Goal: Task Accomplishment & Management: Use online tool/utility

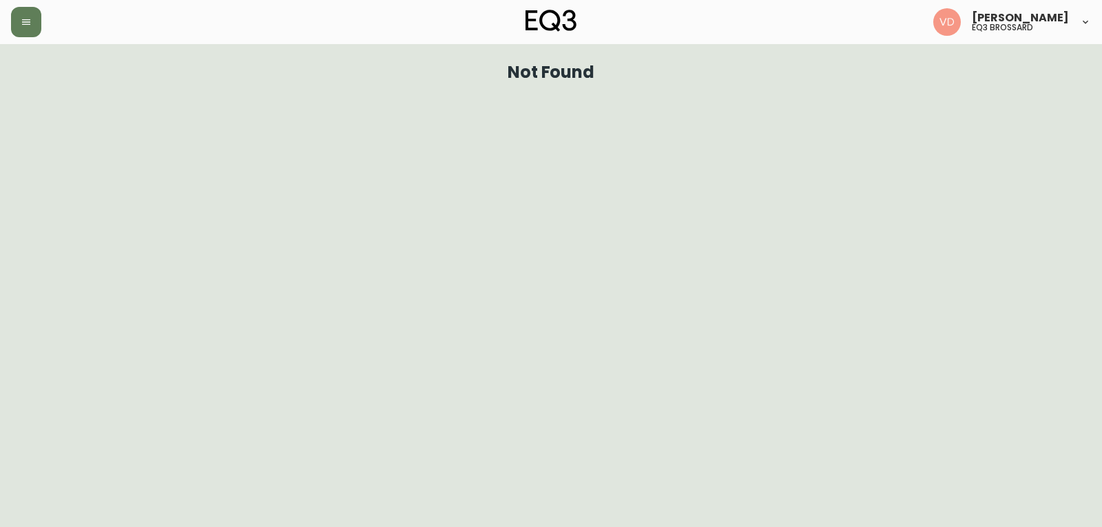
drag, startPoint x: 0, startPoint y: 0, endPoint x: 29, endPoint y: 27, distance: 39.5
click at [5, 25] on header "[PERSON_NAME] eq3 [PERSON_NAME]" at bounding box center [551, 22] width 1102 height 44
click at [32, 27] on button "button" at bounding box center [26, 22] width 30 height 30
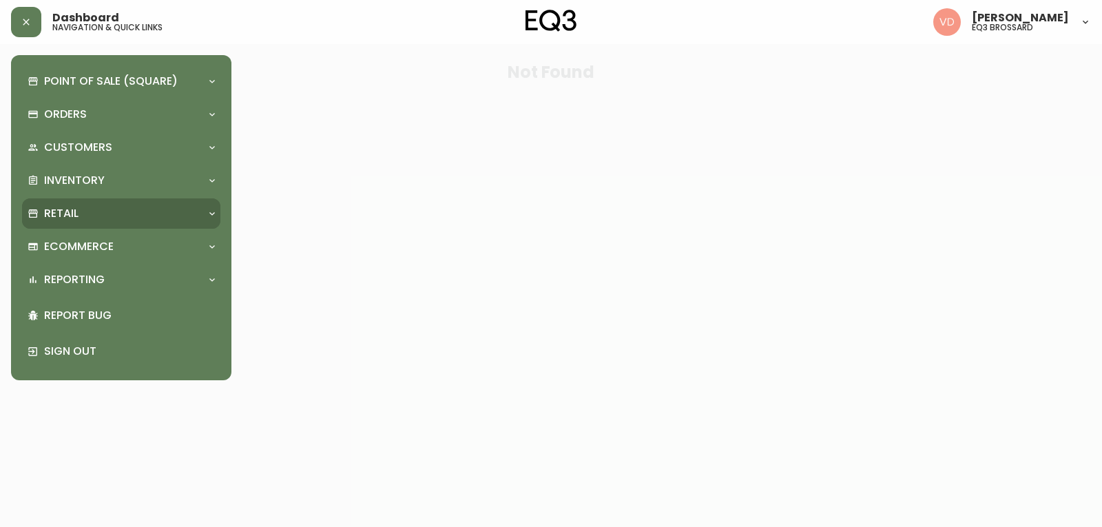
click at [90, 213] on div "Retail" at bounding box center [115, 213] width 174 height 15
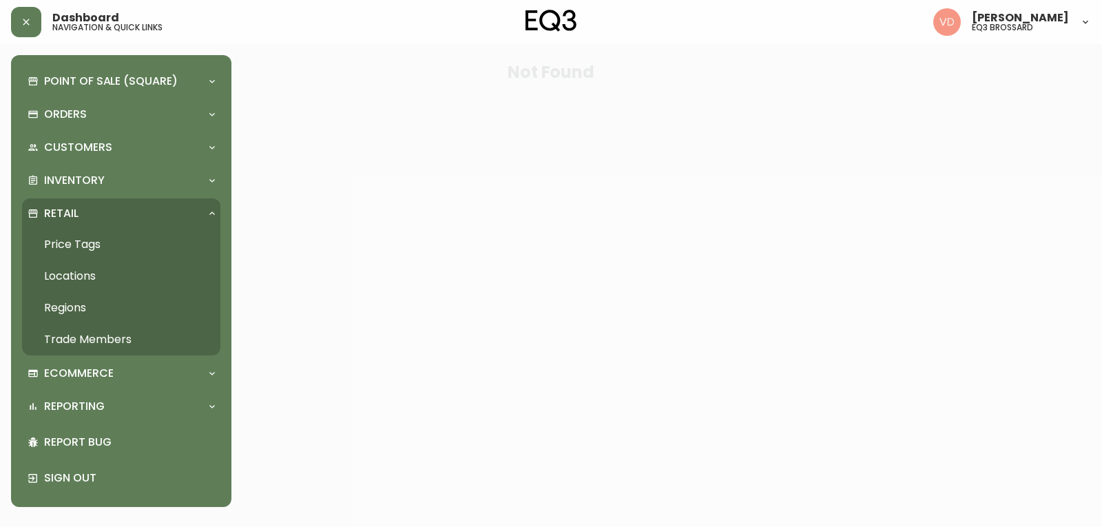
click at [85, 244] on link "Price Tags" at bounding box center [121, 245] width 198 height 32
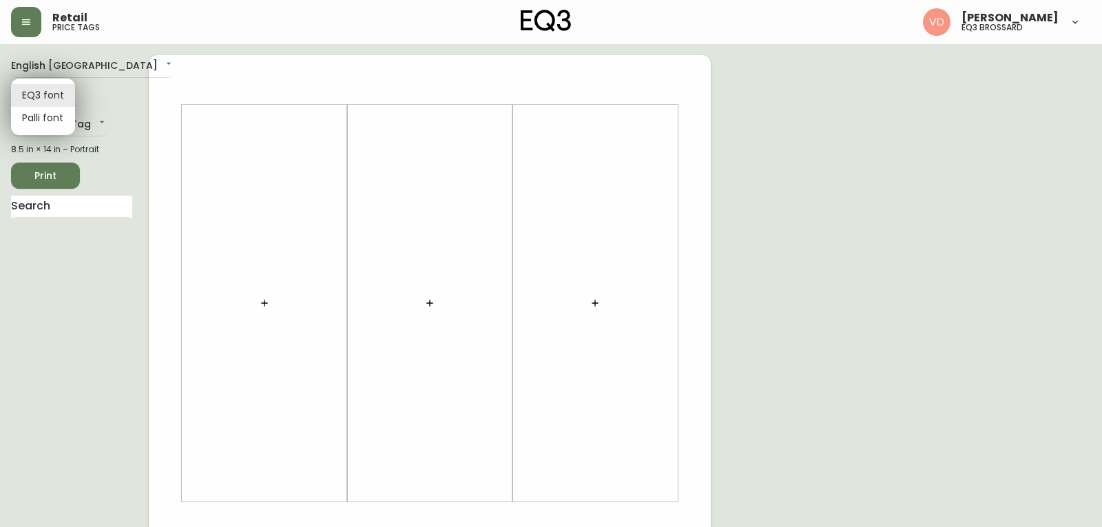
click at [44, 94] on body "Retail price tags [PERSON_NAME] eq3 [PERSON_NAME] English [GEOGRAPHIC_DATA] en_…" at bounding box center [551, 490] width 1102 height 981
click at [90, 106] on div at bounding box center [551, 263] width 1102 height 527
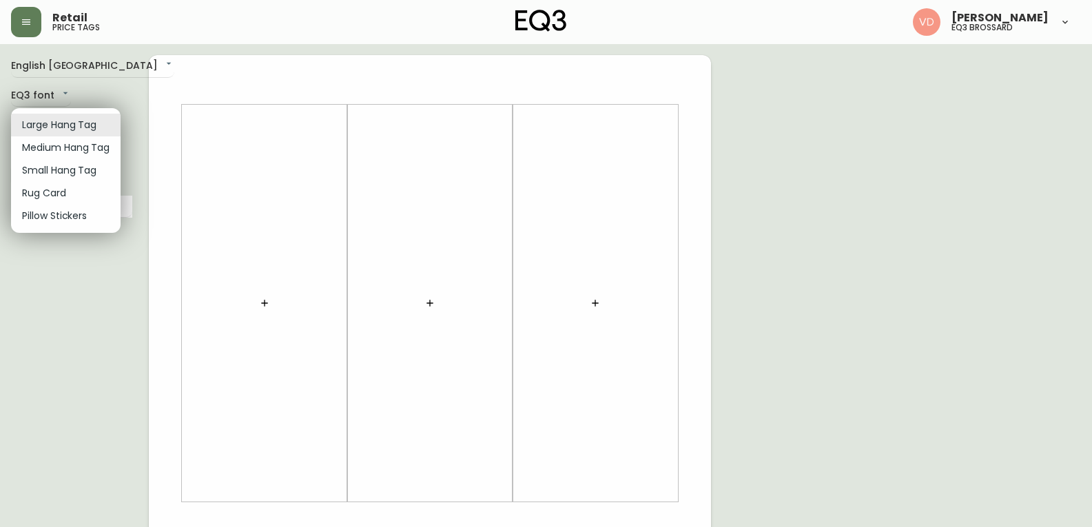
click at [74, 123] on body "Retail price tags [PERSON_NAME] eq3 [PERSON_NAME] English [GEOGRAPHIC_DATA] en_…" at bounding box center [546, 490] width 1092 height 981
click at [103, 263] on div at bounding box center [551, 263] width 1102 height 527
click at [77, 115] on body "Retail price tags [PERSON_NAME] eq3 [PERSON_NAME] English [GEOGRAPHIC_DATA] en_…" at bounding box center [551, 490] width 1102 height 981
click at [81, 87] on div at bounding box center [551, 263] width 1102 height 527
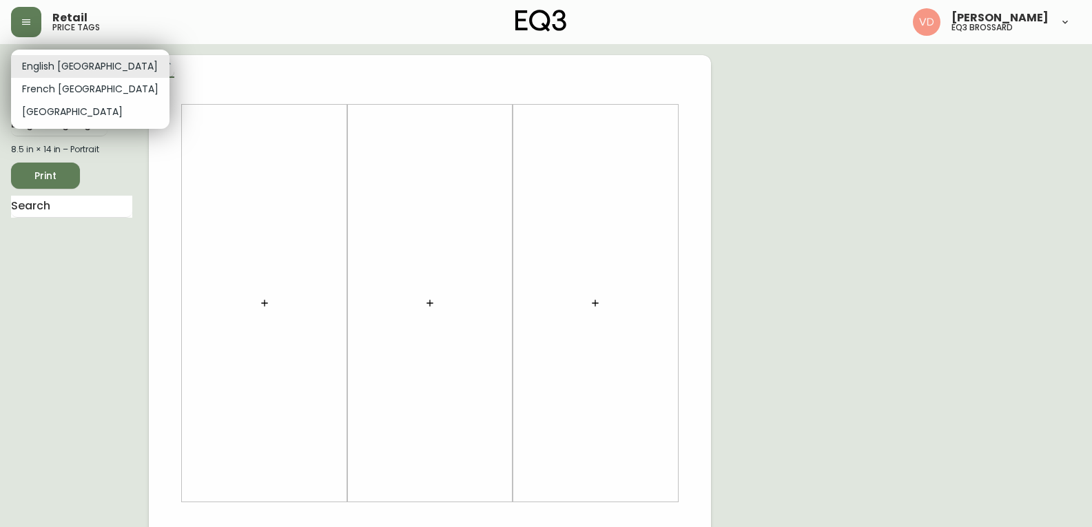
click at [67, 70] on body "Retail price tags [PERSON_NAME] eq3 [PERSON_NAME] English [GEOGRAPHIC_DATA] en_…" at bounding box center [546, 490] width 1092 height 981
click at [123, 146] on div at bounding box center [551, 263] width 1102 height 527
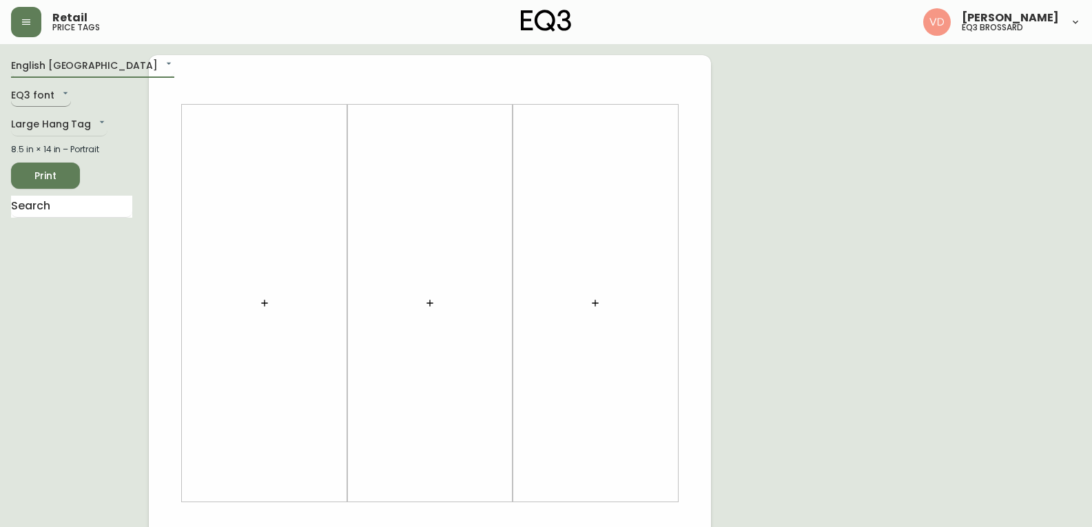
click at [43, 87] on body "Retail price tags [PERSON_NAME] eq3 [PERSON_NAME] English [GEOGRAPHIC_DATA] en_…" at bounding box center [546, 490] width 1092 height 981
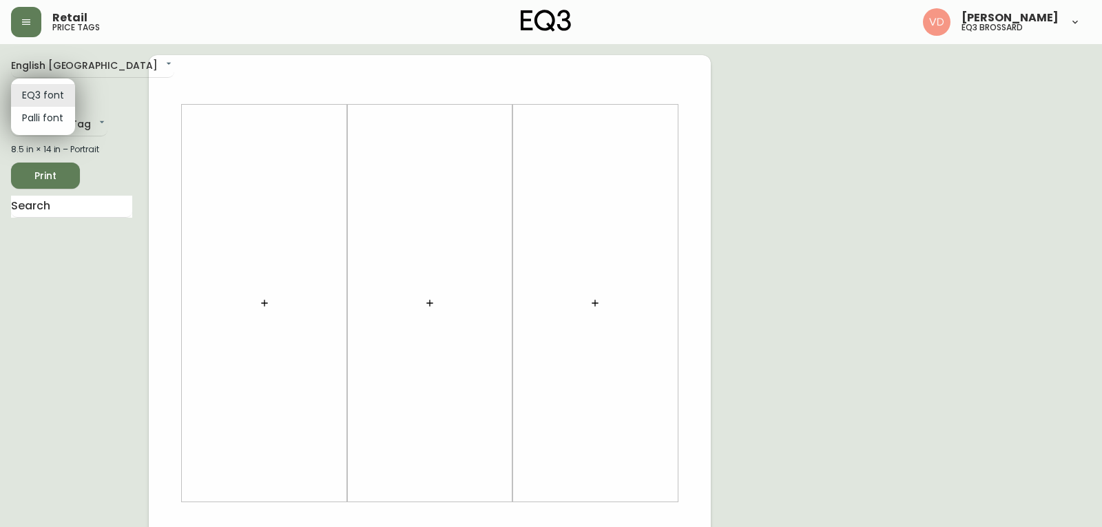
click at [86, 112] on div at bounding box center [551, 263] width 1102 height 527
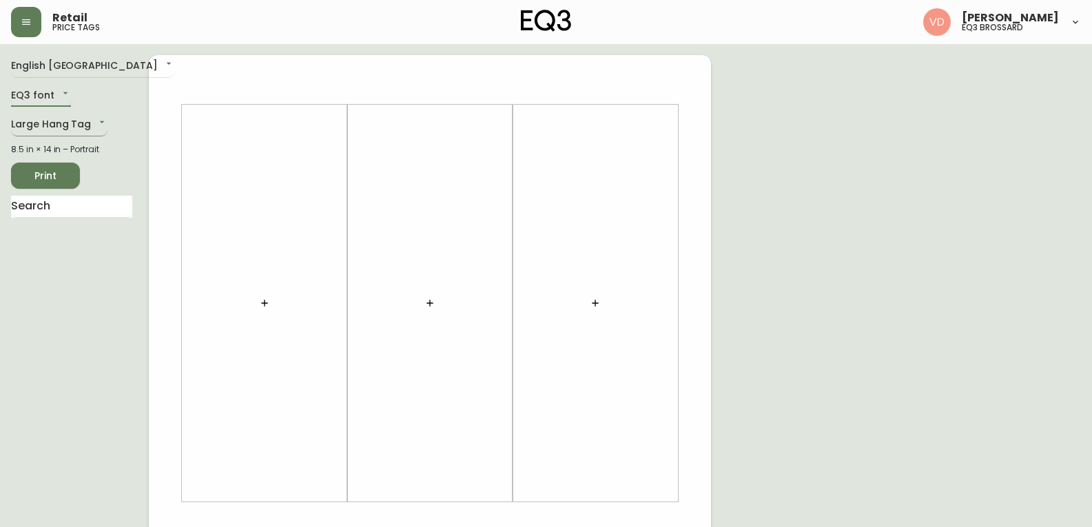
click at [88, 123] on body "Retail price tags [PERSON_NAME] eq3 [PERSON_NAME] English [GEOGRAPHIC_DATA] en_…" at bounding box center [546, 490] width 1092 height 981
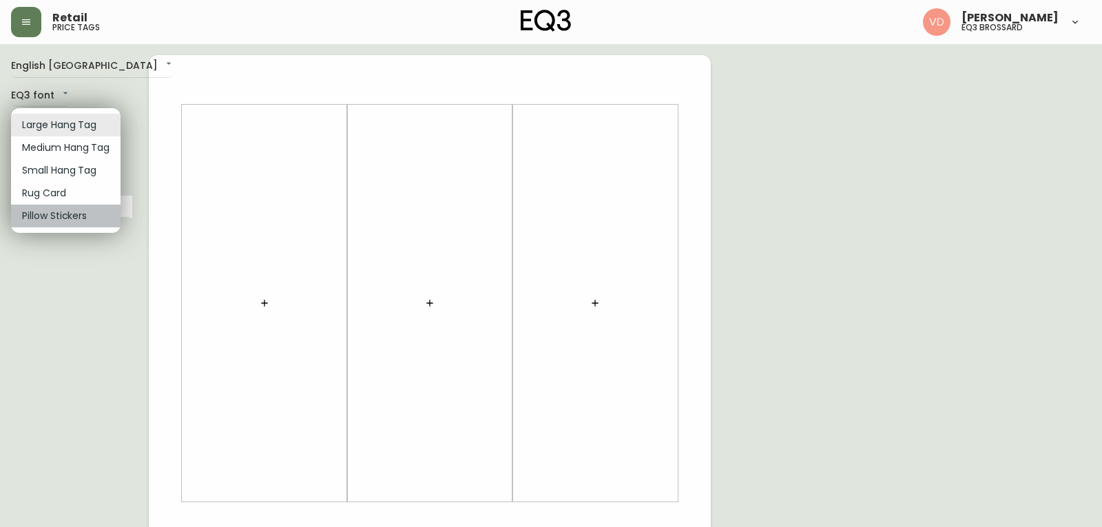
click at [77, 218] on li "Pillow Stickers" at bounding box center [65, 216] width 109 height 23
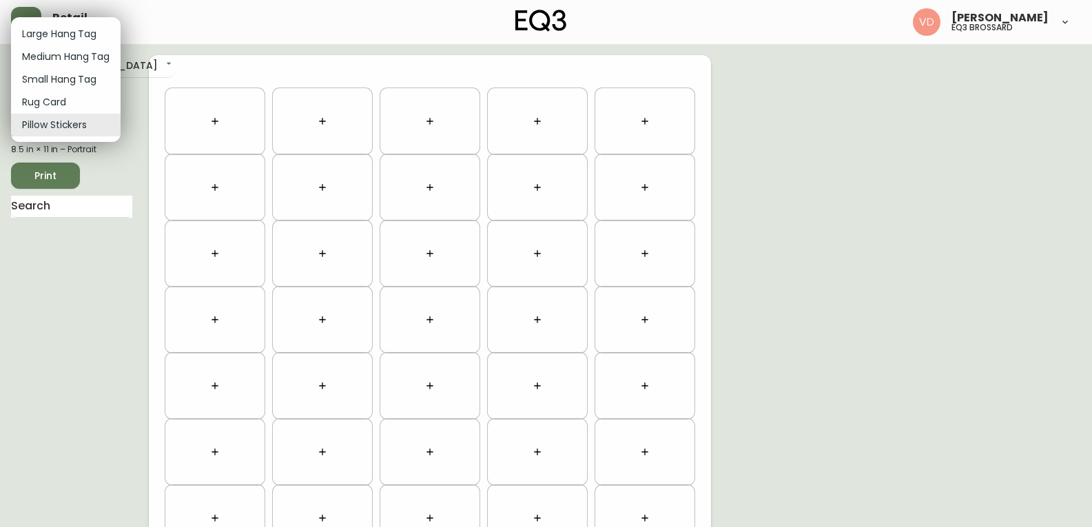
click at [85, 133] on body "Retail price tags [PERSON_NAME] eq3 [PERSON_NAME] English [GEOGRAPHIC_DATA] en_…" at bounding box center [546, 391] width 1092 height 782
click at [59, 99] on li "Rug Card" at bounding box center [65, 102] width 109 height 23
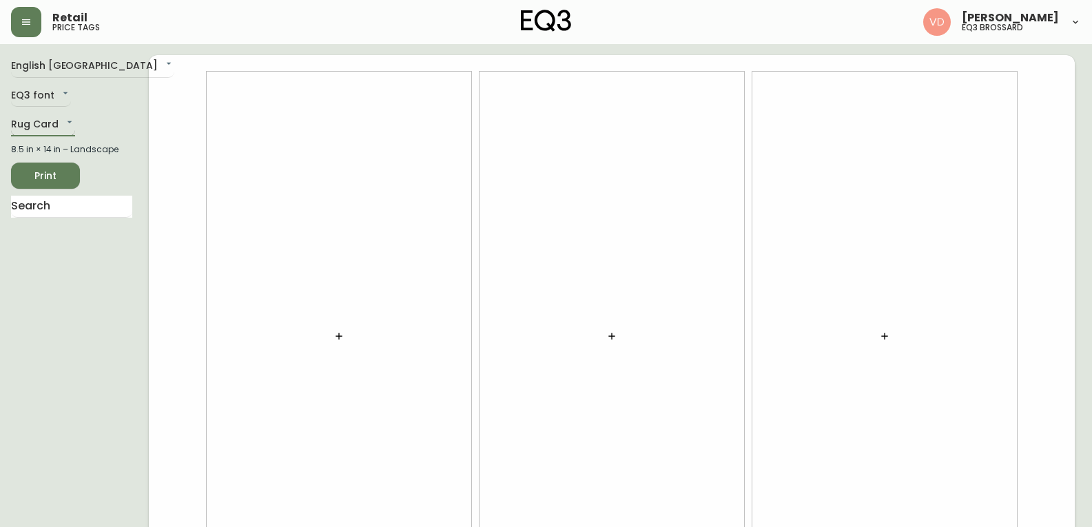
click at [39, 120] on body "Retail price tags [PERSON_NAME] eq3 [PERSON_NAME] English [GEOGRAPHIC_DATA] en_…" at bounding box center [546, 308] width 1092 height 617
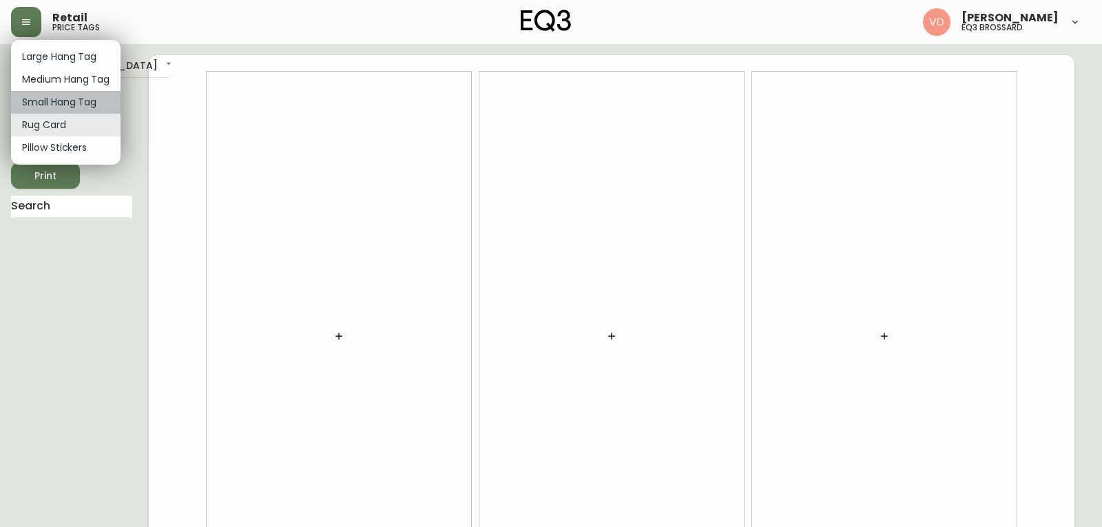
click at [96, 104] on li "Small Hang Tag" at bounding box center [65, 102] width 109 height 23
type input "small"
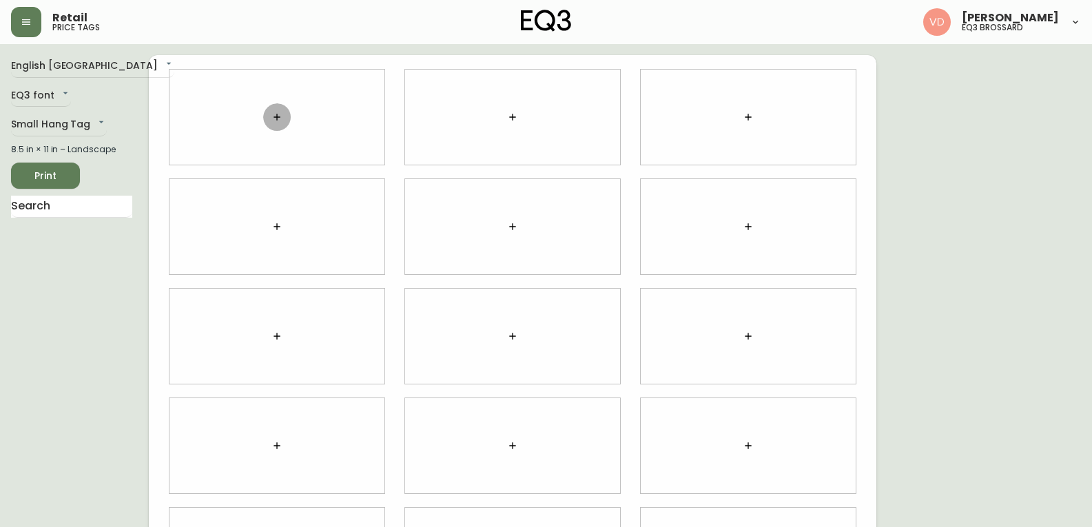
click at [269, 112] on button "button" at bounding box center [277, 117] width 28 height 28
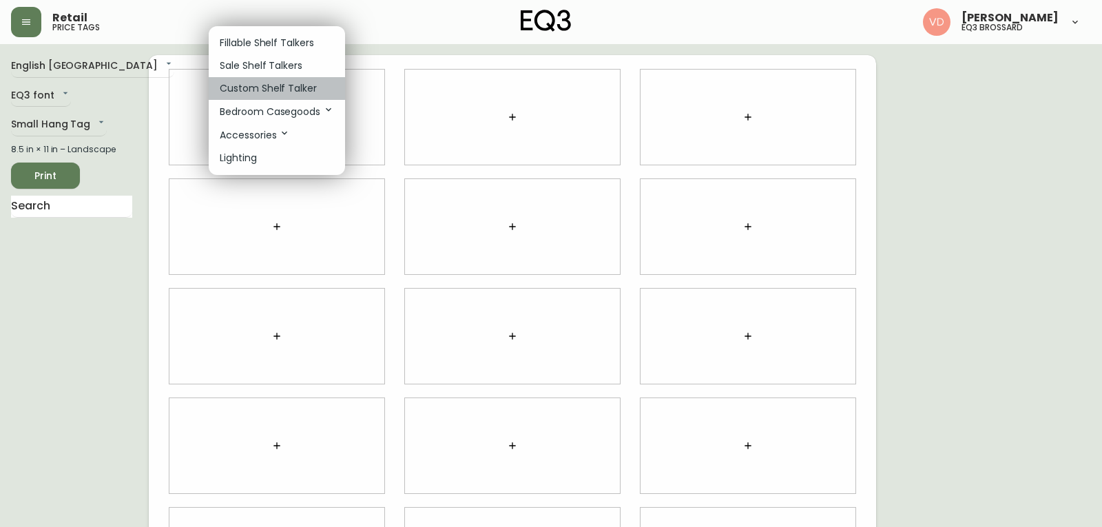
click at [282, 87] on p "Custom Shelf Talker" at bounding box center [268, 88] width 97 height 14
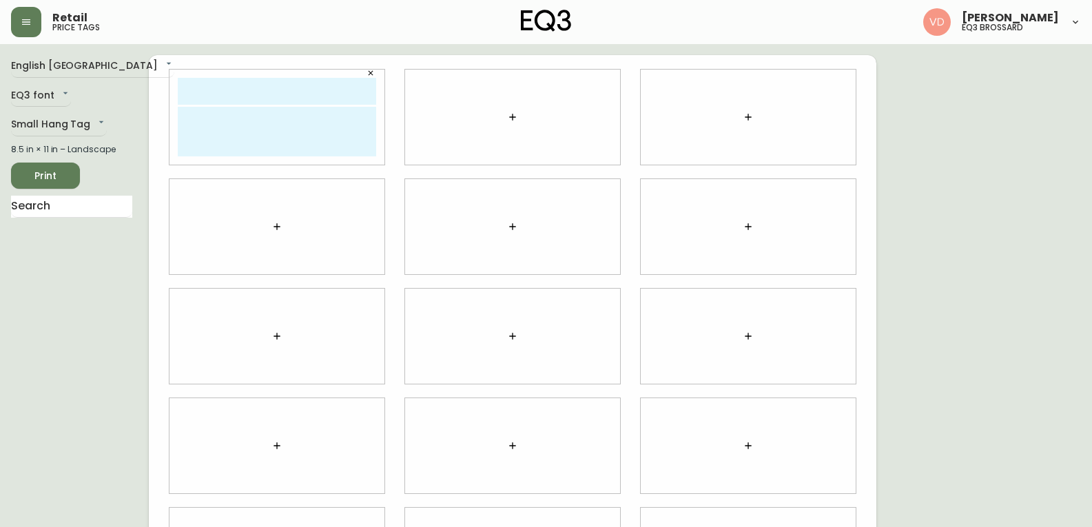
click at [338, 98] on input "text" at bounding box center [277, 91] width 198 height 27
type input "[PERSON_NAME]"
click at [184, 148] on textarea at bounding box center [277, 132] width 198 height 50
type textarea "D"
type textarea "CONSULTANT EN DESIGN"
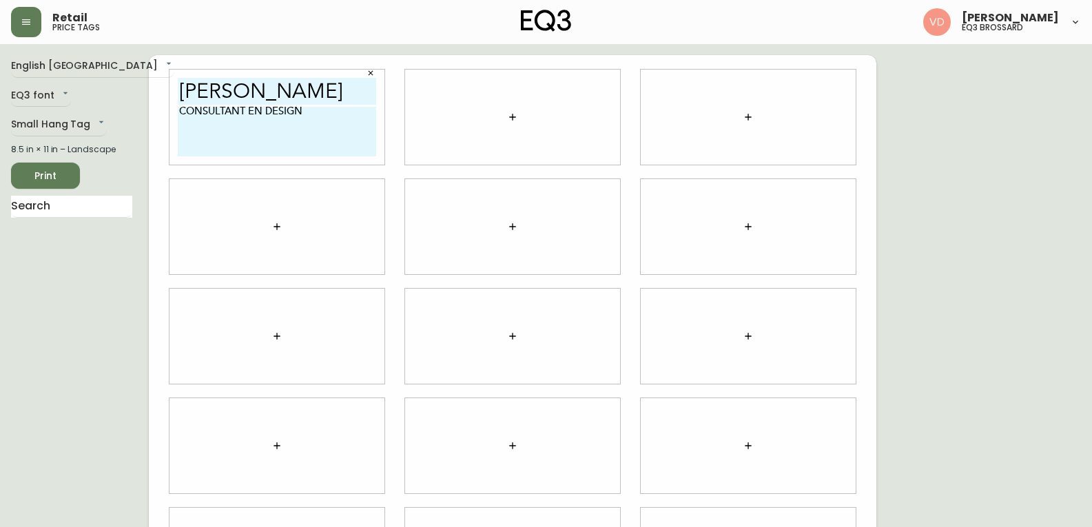
click at [344, 130] on textarea "CONSULTANT EN DESIGN" at bounding box center [277, 132] width 198 height 50
click at [322, 147] on textarea "CONSULTANT EN DESIGN [PHONE_NUMBER] [EMAIL_ADDRESS][DOMAIN_NAME]" at bounding box center [277, 132] width 198 height 50
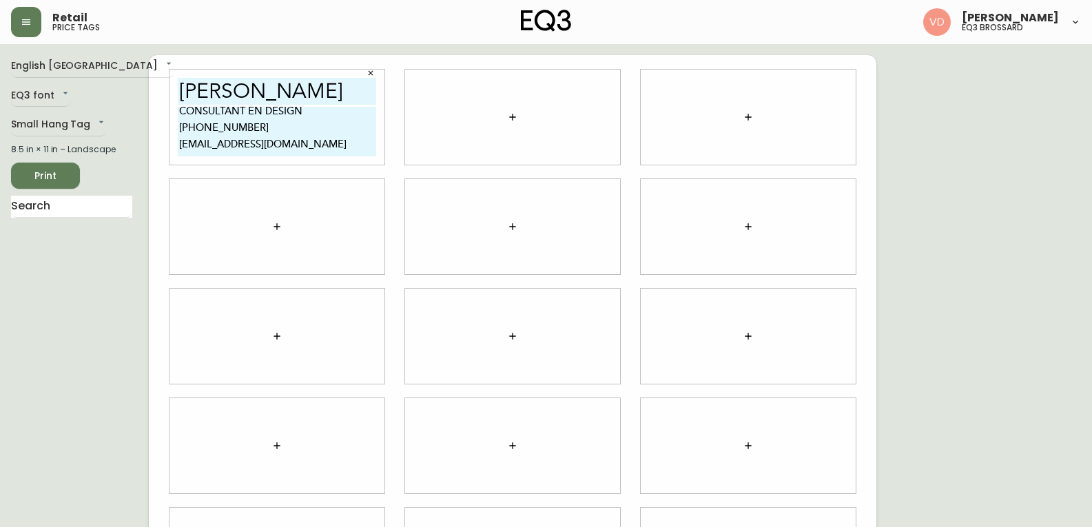
type textarea "CONSULTANT EN DESIGN [PHONE_NUMBER] [EMAIL_ADDRESS][DOMAIN_NAME]"
click at [505, 122] on button "button" at bounding box center [513, 117] width 28 height 28
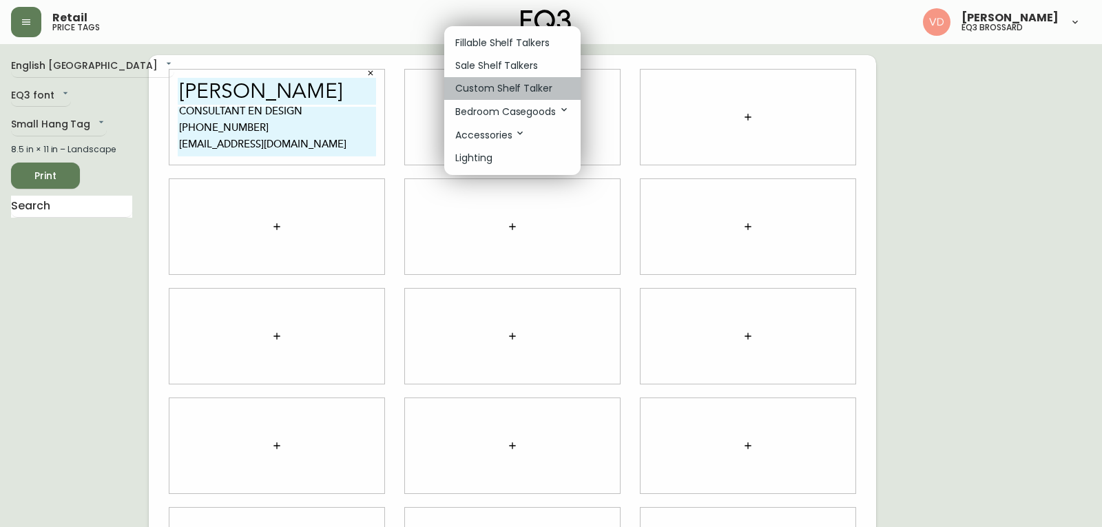
click at [490, 94] on p "Custom Shelf Talker" at bounding box center [503, 88] width 97 height 14
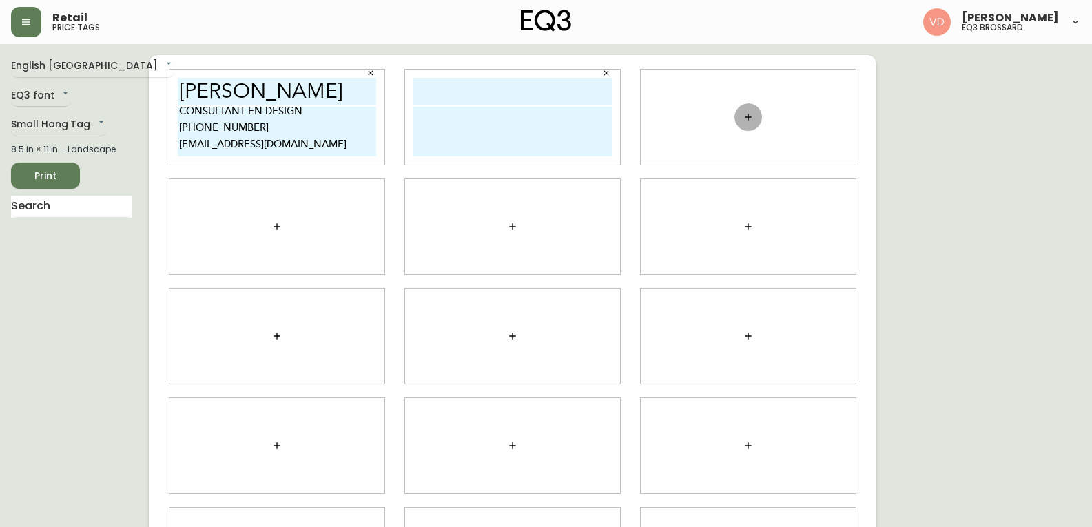
click at [751, 116] on icon "button" at bounding box center [747, 117] width 11 height 11
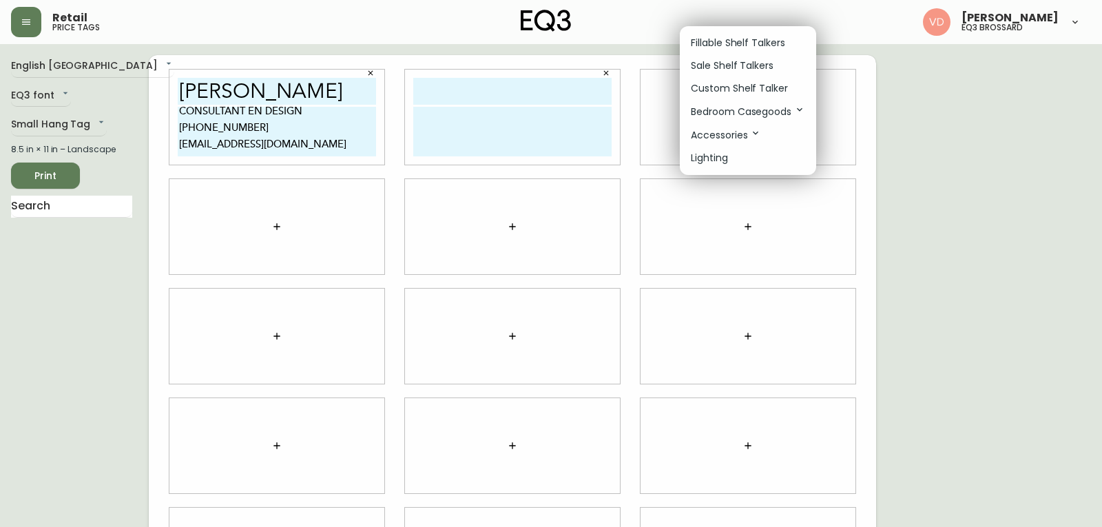
click at [742, 96] on li "Custom Shelf Talker" at bounding box center [748, 88] width 136 height 23
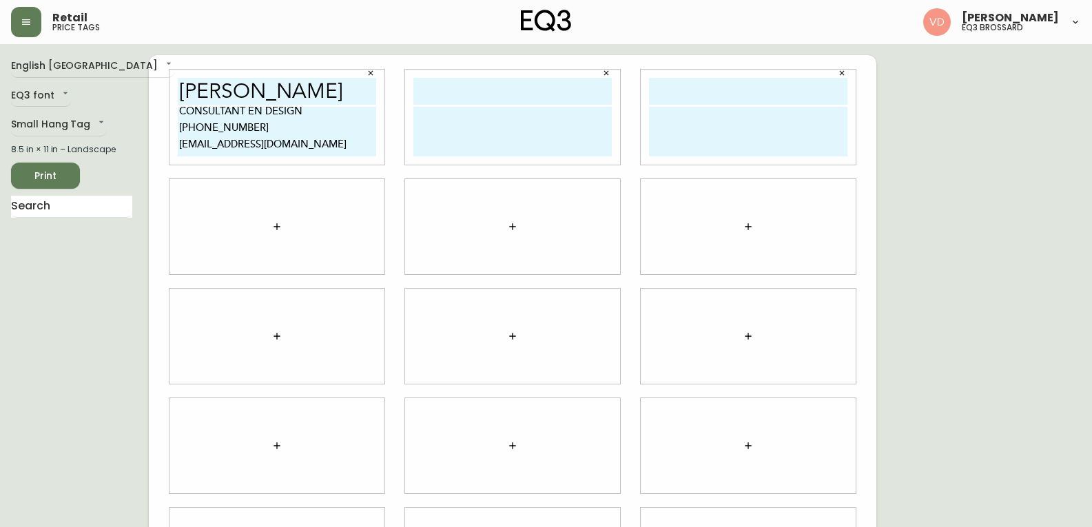
click at [267, 208] on div at bounding box center [276, 226] width 215 height 95
click at [275, 226] on icon "button" at bounding box center [276, 226] width 11 height 11
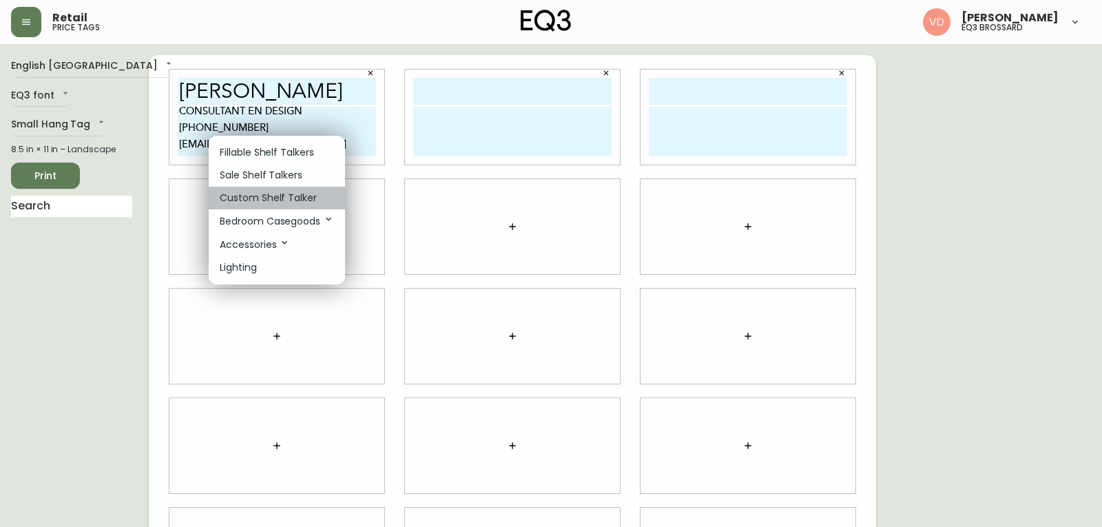
click at [293, 202] on p "Custom Shelf Talker" at bounding box center [268, 198] width 97 height 14
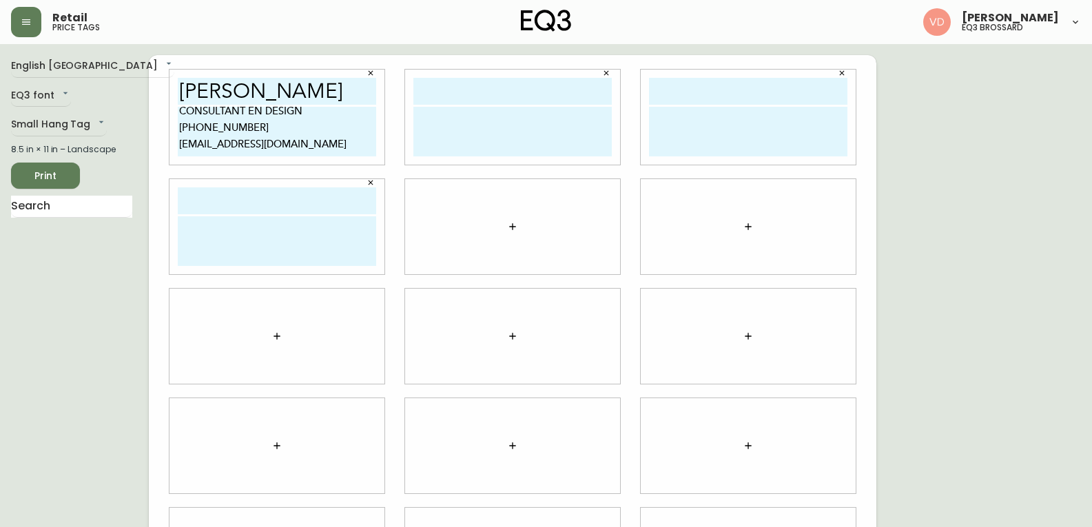
click at [517, 225] on icon "button" at bounding box center [512, 226] width 11 height 11
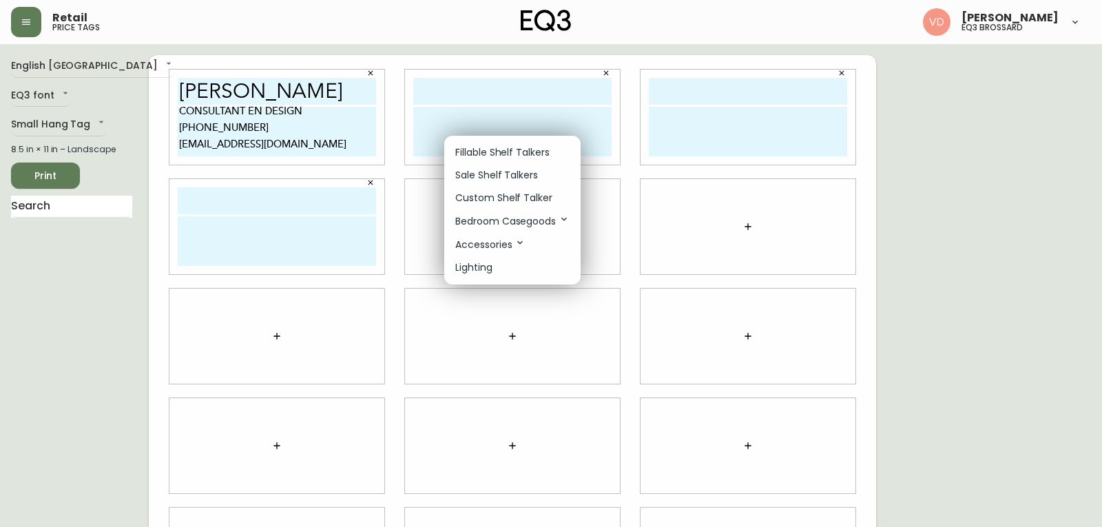
click at [520, 197] on p "Custom Shelf Talker" at bounding box center [503, 198] width 97 height 14
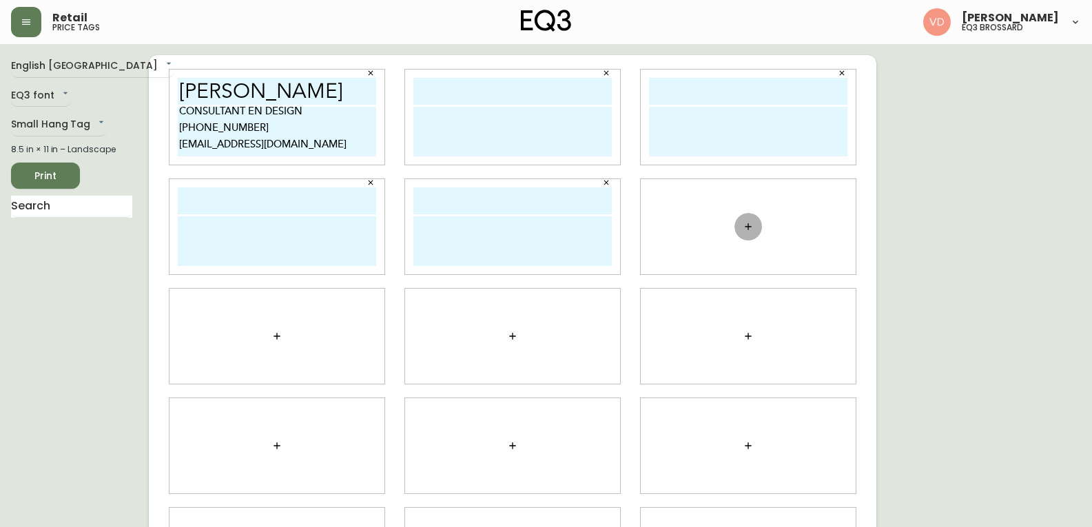
click at [749, 228] on icon "button" at bounding box center [747, 226] width 11 height 11
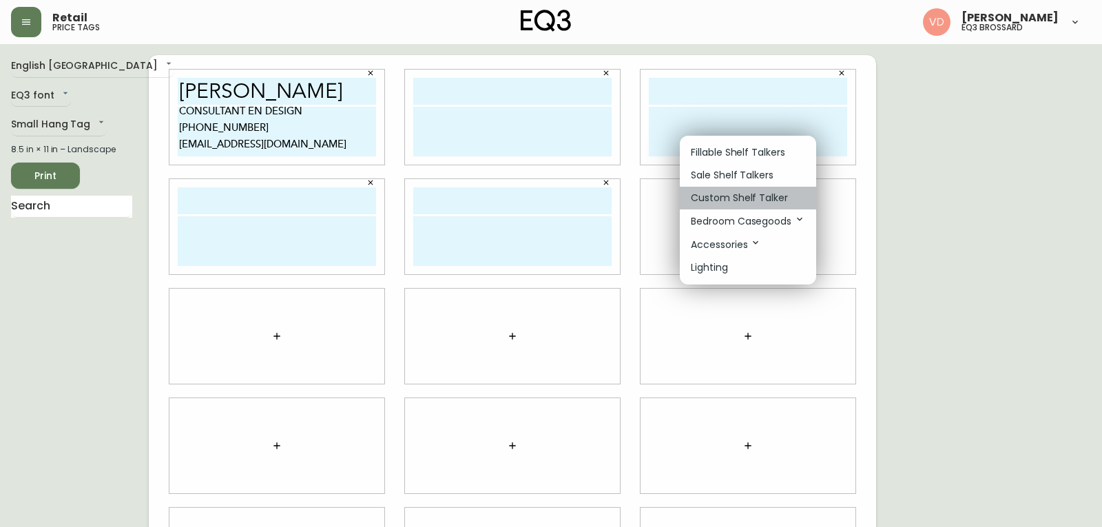
click at [727, 202] on p "Custom Shelf Talker" at bounding box center [739, 198] width 97 height 14
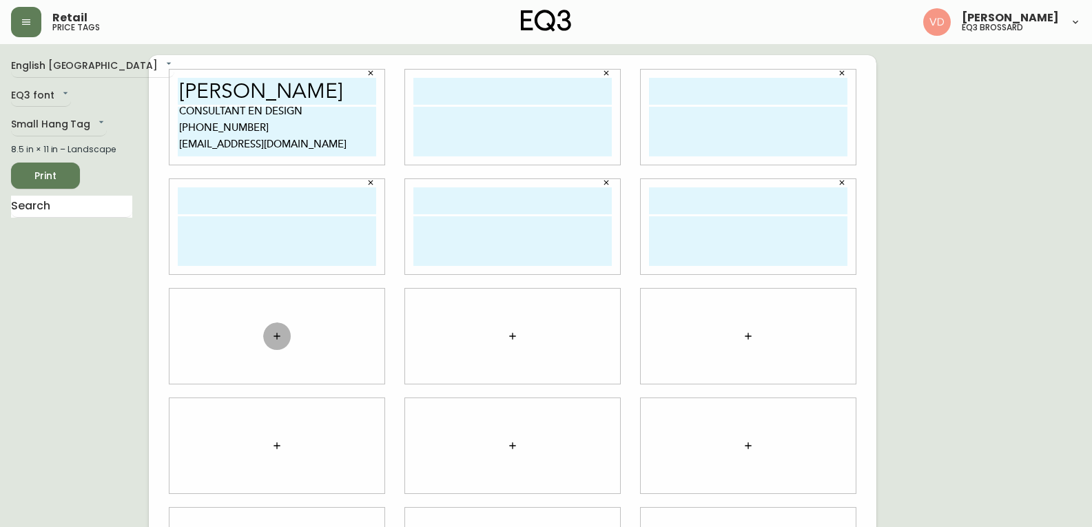
click at [265, 334] on button "button" at bounding box center [277, 336] width 28 height 28
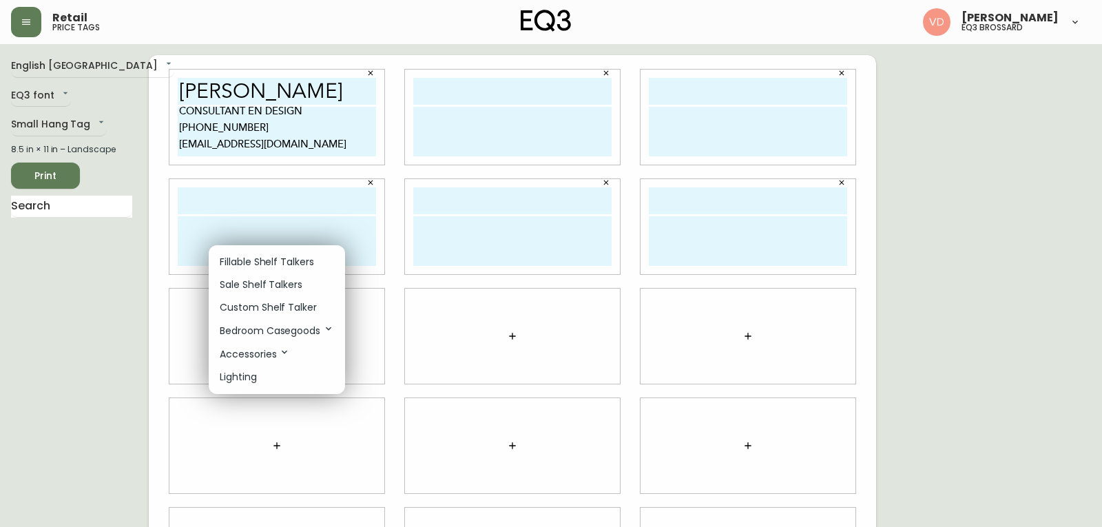
click at [287, 302] on p "Custom Shelf Talker" at bounding box center [268, 307] width 97 height 14
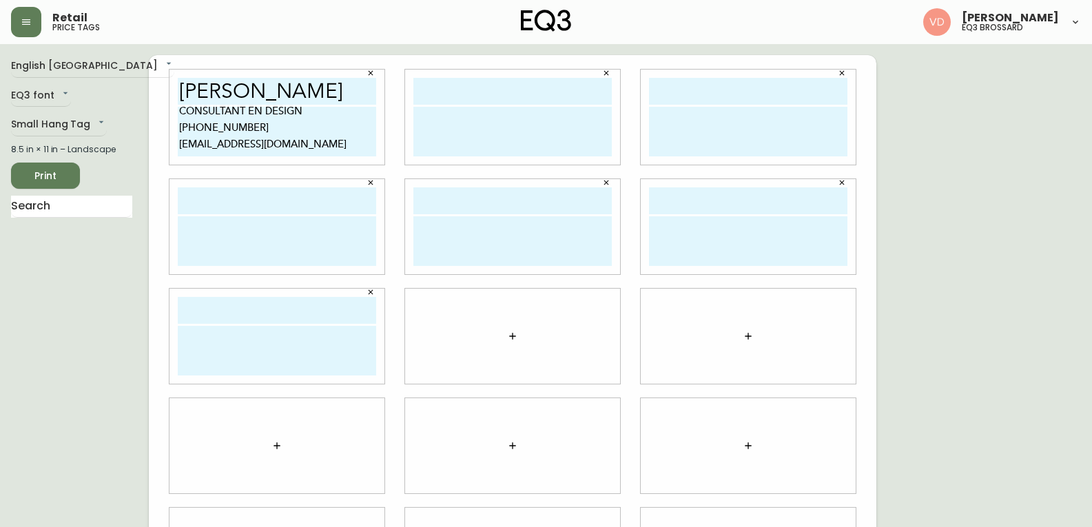
click at [523, 329] on button "button" at bounding box center [513, 336] width 28 height 28
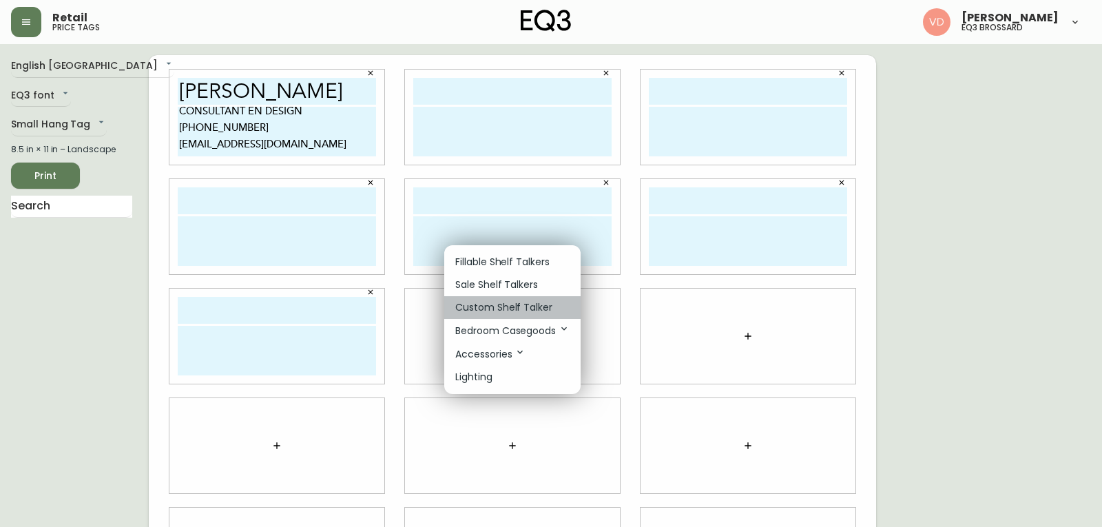
click at [525, 308] on p "Custom Shelf Talker" at bounding box center [503, 307] width 97 height 14
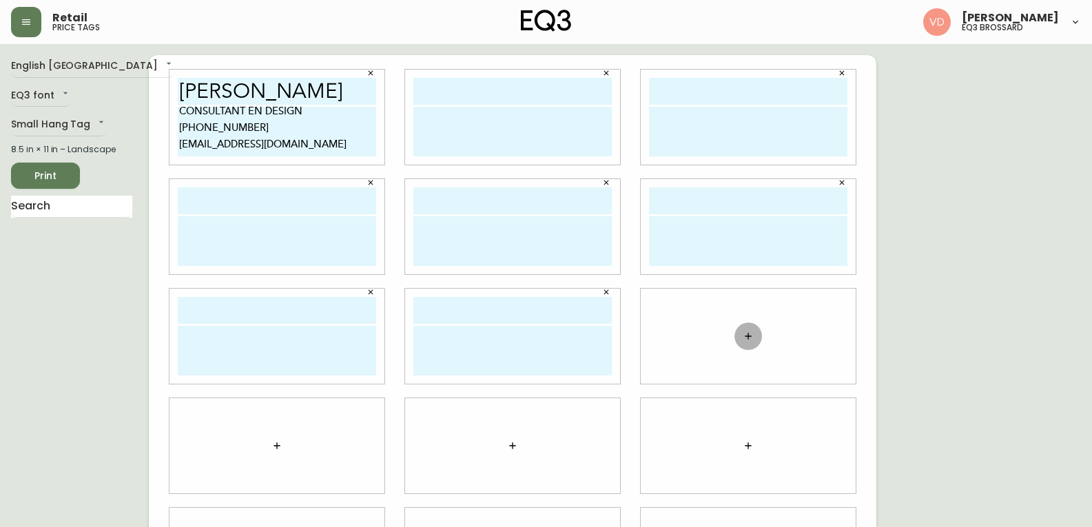
click at [758, 332] on button "button" at bounding box center [748, 336] width 28 height 28
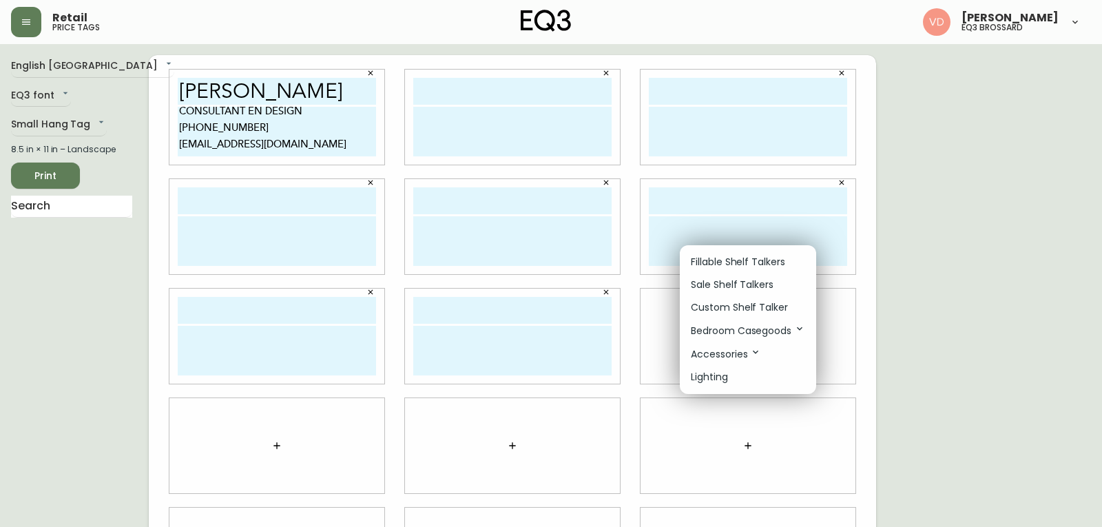
click at [738, 306] on p "Custom Shelf Talker" at bounding box center [739, 307] width 97 height 14
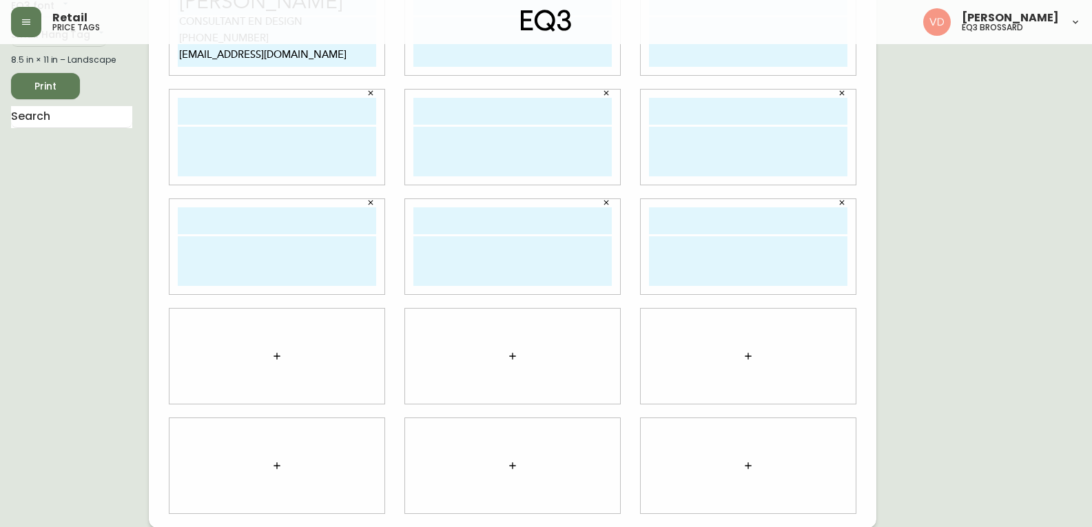
scroll to position [90, 0]
click at [284, 355] on button "button" at bounding box center [277, 356] width 28 height 28
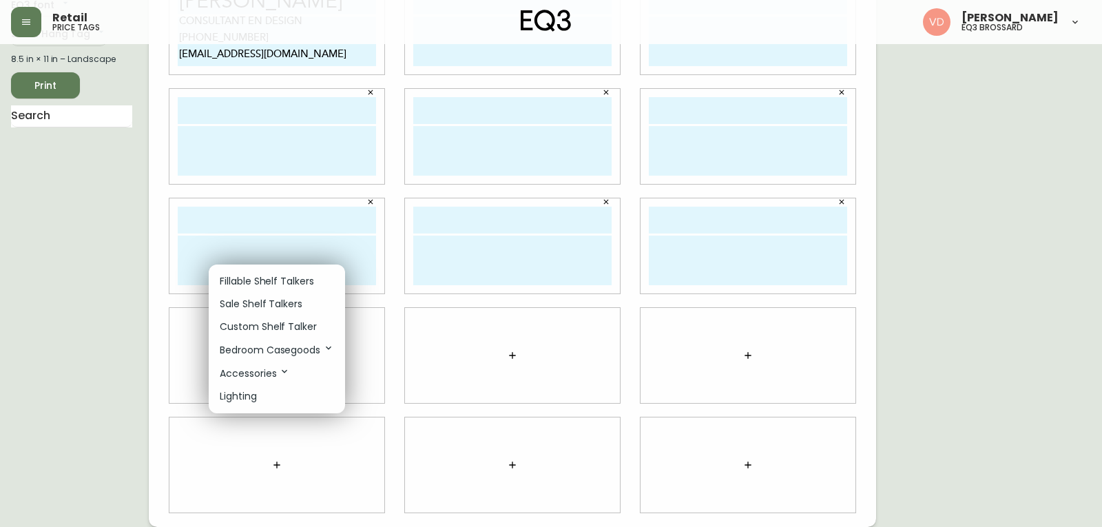
click at [263, 325] on p "Custom Shelf Talker" at bounding box center [268, 327] width 97 height 14
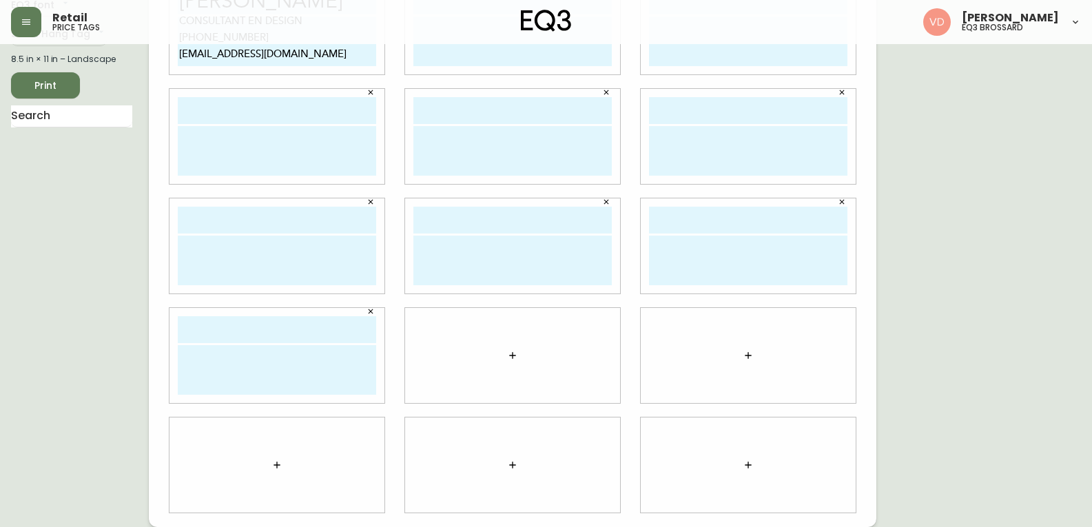
click at [513, 351] on icon "button" at bounding box center [512, 355] width 11 height 11
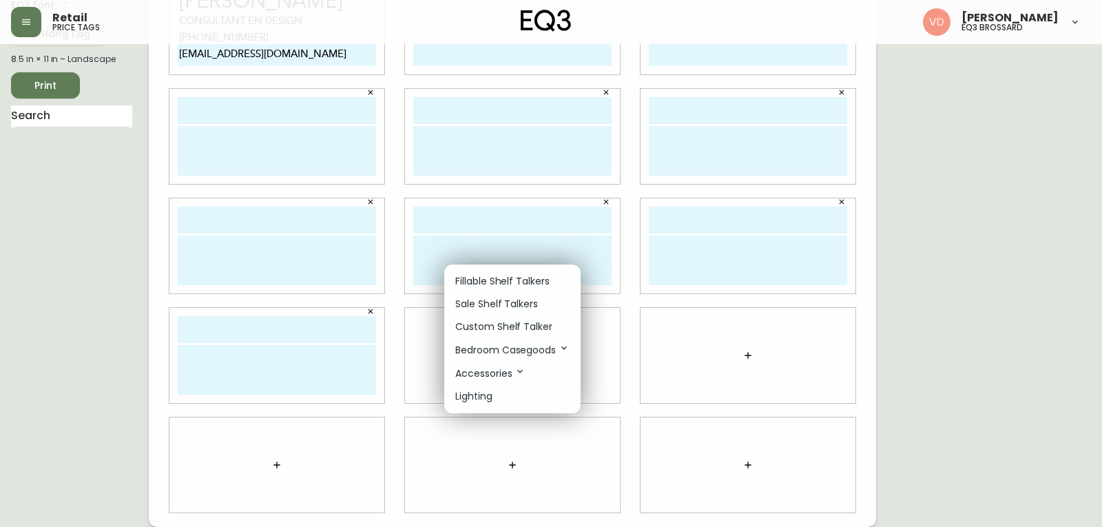
click at [536, 328] on p "Custom Shelf Talker" at bounding box center [503, 327] width 97 height 14
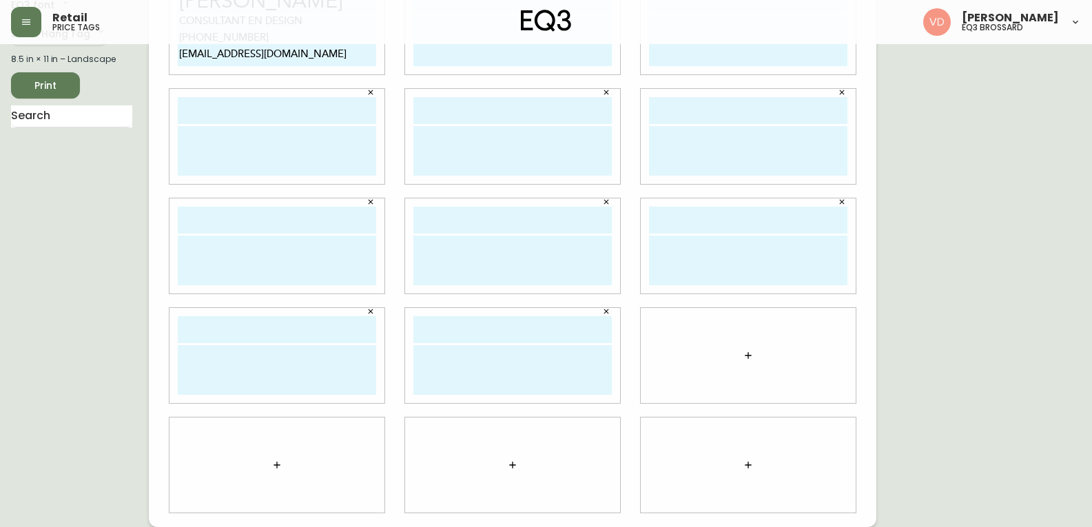
click at [743, 355] on icon "button" at bounding box center [747, 355] width 11 height 11
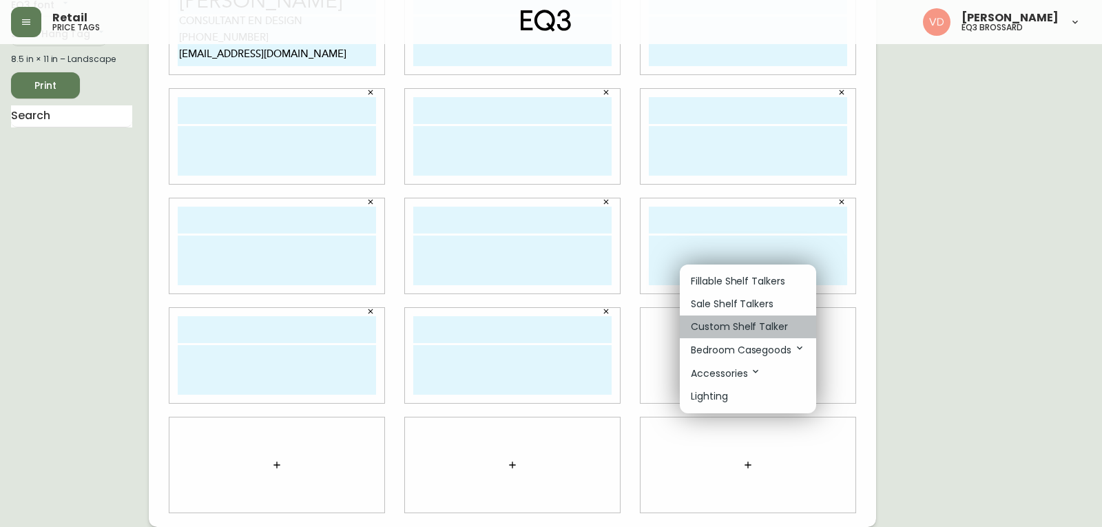
click at [717, 333] on p "Custom Shelf Talker" at bounding box center [739, 327] width 97 height 14
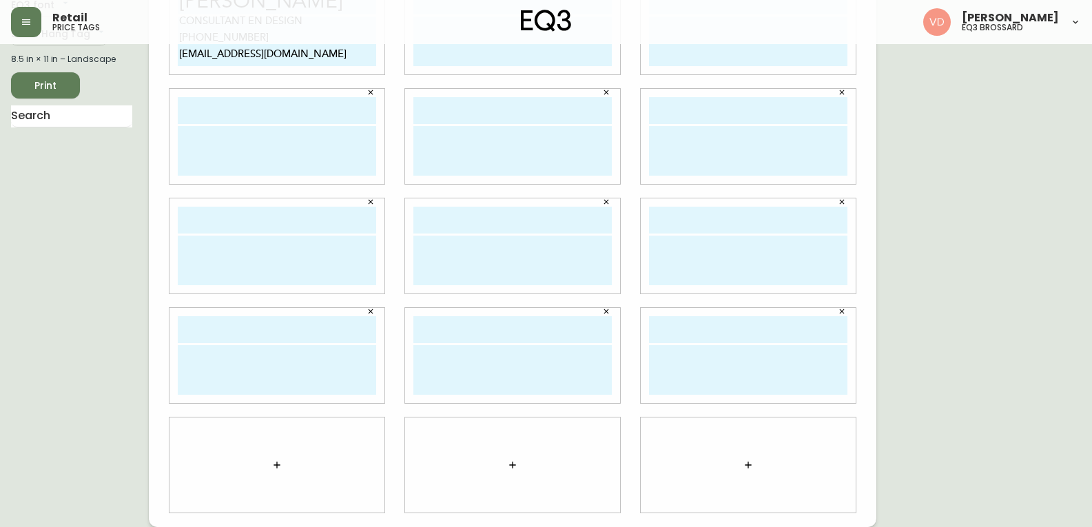
click at [251, 476] on div at bounding box center [276, 464] width 215 height 95
click at [287, 460] on button "button" at bounding box center [277, 465] width 28 height 28
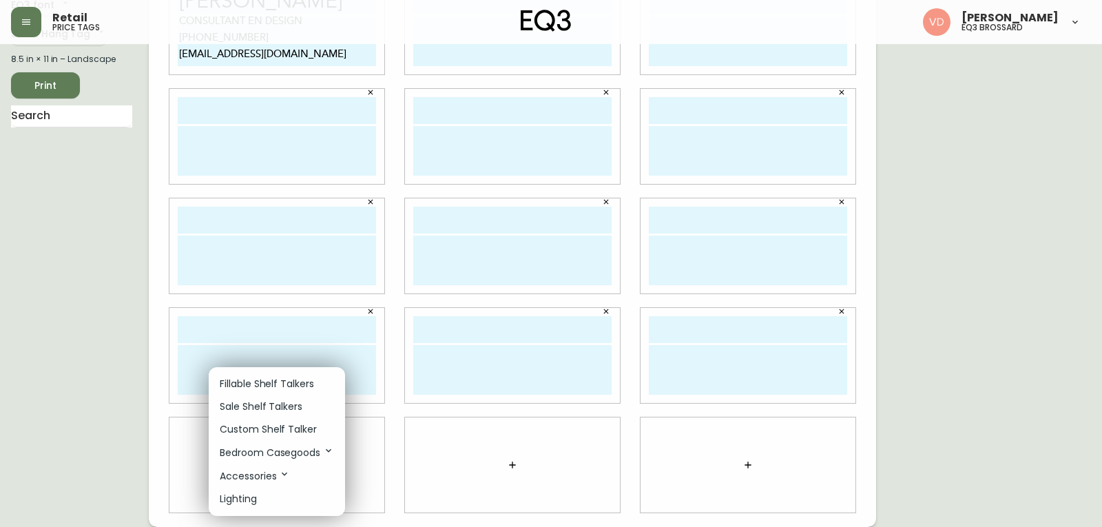
click at [285, 425] on p "Custom Shelf Talker" at bounding box center [268, 429] width 97 height 14
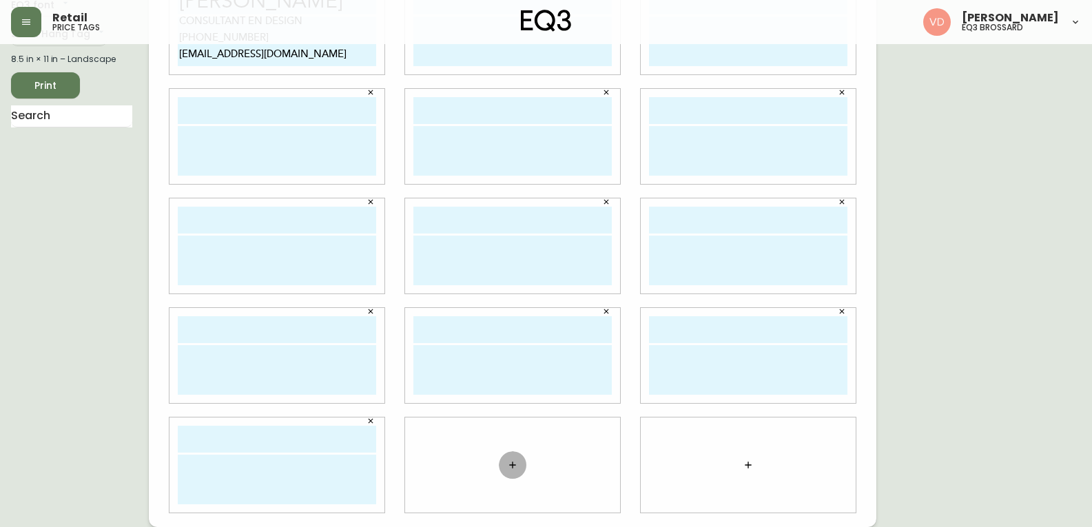
click at [524, 462] on button "button" at bounding box center [513, 465] width 28 height 28
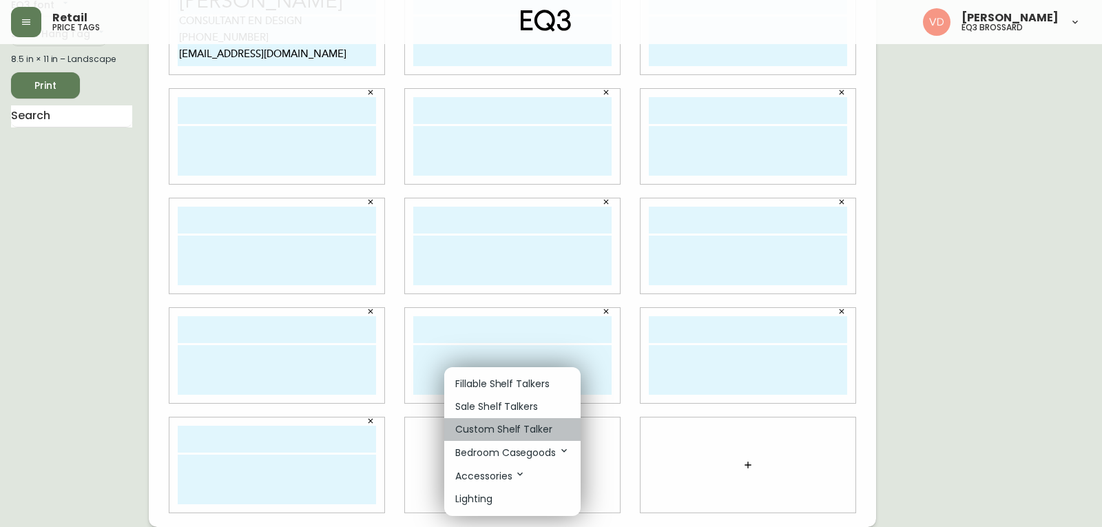
click at [512, 424] on p "Custom Shelf Talker" at bounding box center [503, 429] width 97 height 14
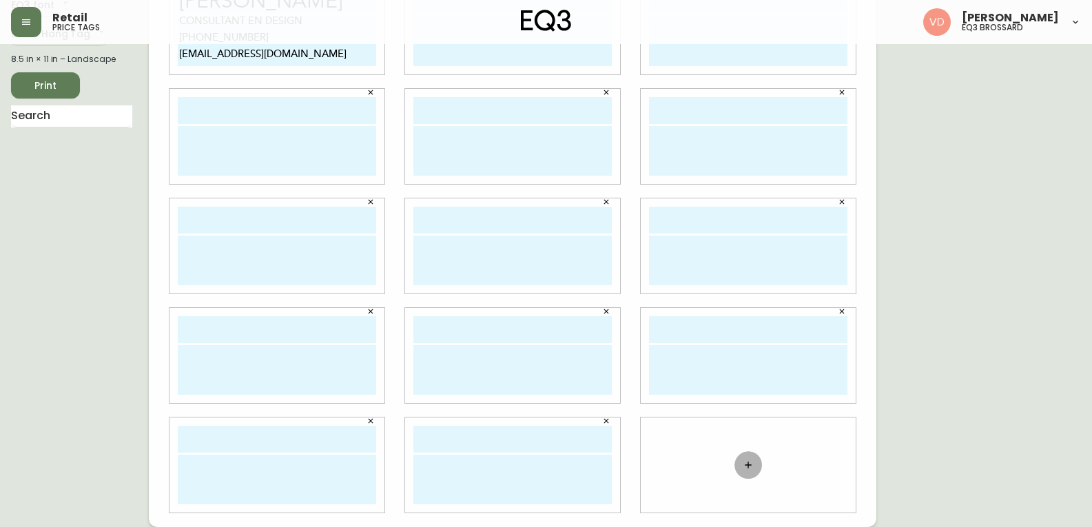
click at [750, 459] on icon "button" at bounding box center [747, 464] width 11 height 11
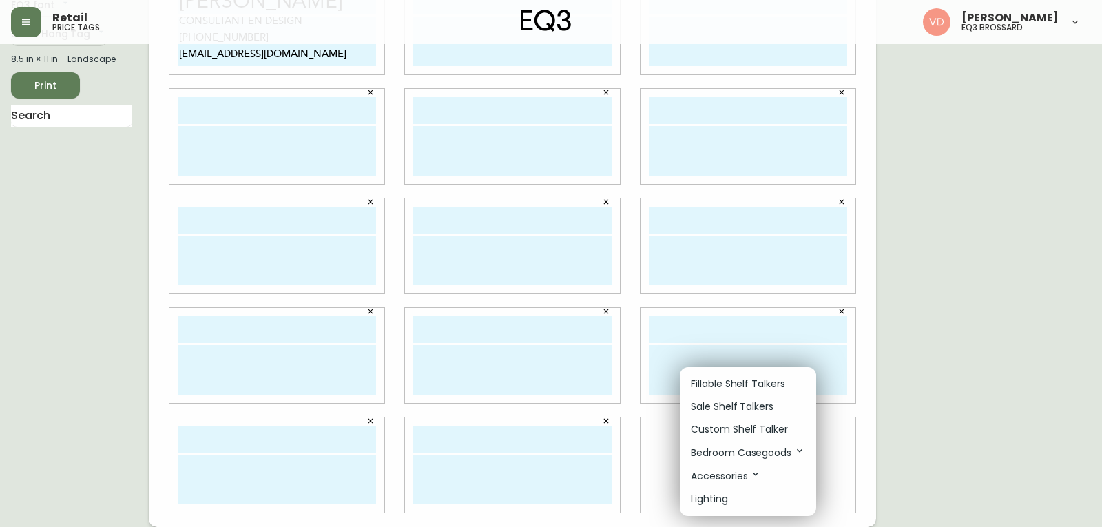
click at [743, 428] on p "Custom Shelf Talker" at bounding box center [739, 429] width 97 height 14
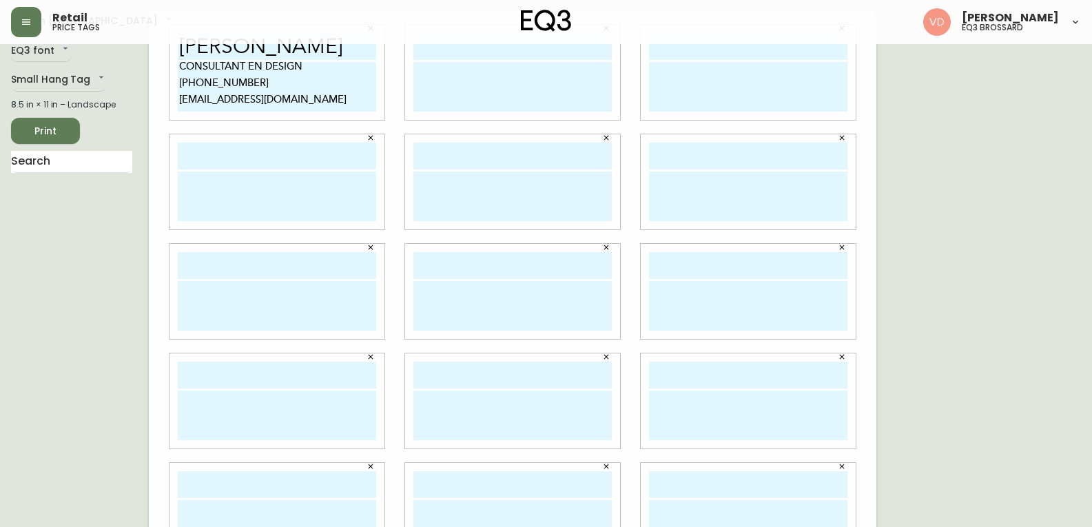
scroll to position [0, 0]
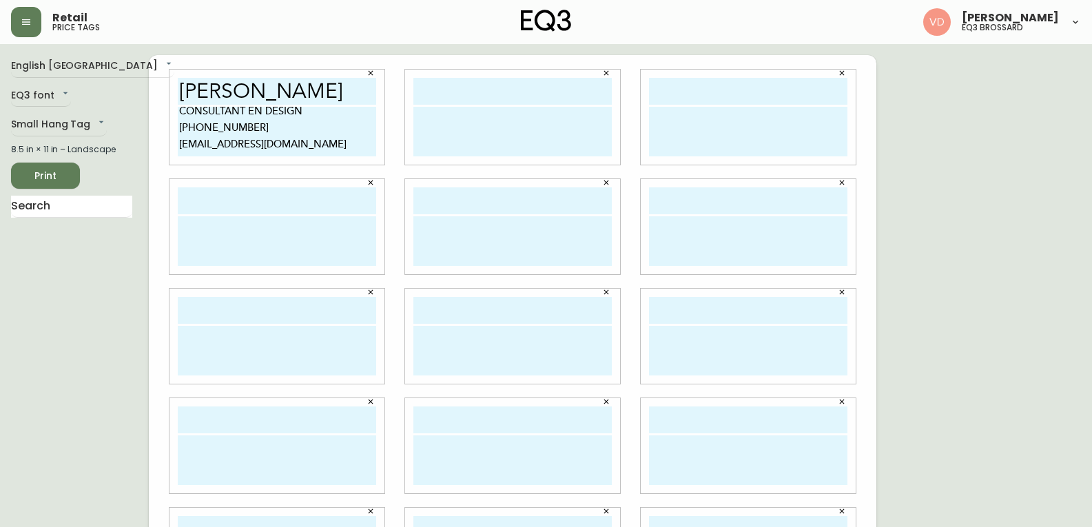
drag, startPoint x: 240, startPoint y: 138, endPoint x: 154, endPoint y: 103, distance: 93.0
click at [154, 103] on div "[PERSON_NAME] CONSULTANT EN DESIGN [PHONE_NUMBER] [EMAIL_ADDRESS][DOMAIN_NAME]" at bounding box center [512, 336] width 727 height 562
click at [448, 128] on textarea at bounding box center [512, 132] width 198 height 50
paste textarea "CONSULTANT EN DESIGN [PHONE_NUMBER] [EMAIL_ADDRESS][DOMAIN_NAME]"
type textarea "CONSULTANT EN DESIGN [PHONE_NUMBER] [EMAIL_ADDRESS][DOMAIN_NAME]"
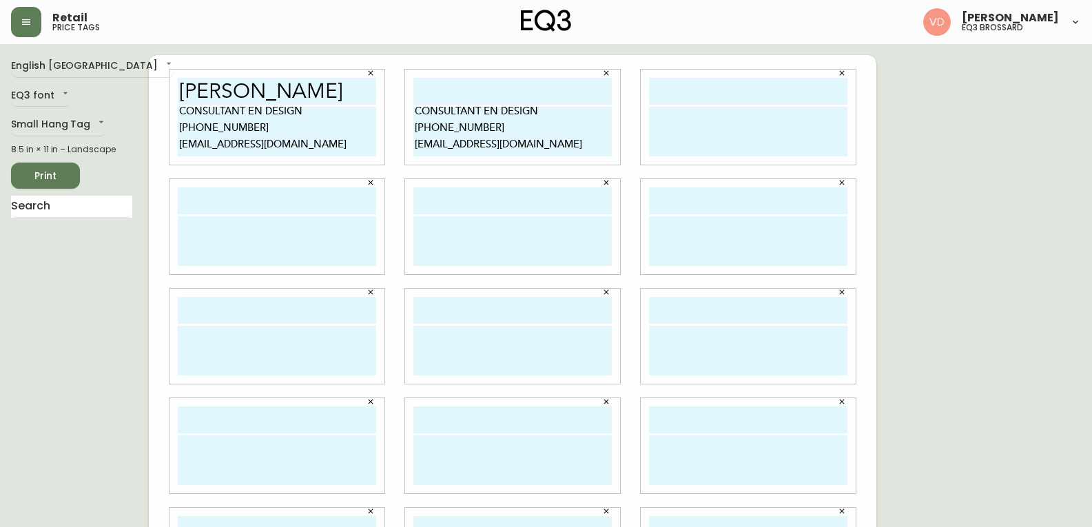
click at [711, 133] on textarea at bounding box center [748, 132] width 198 height 50
paste textarea "CONSULTANT EN DESIGN [PHONE_NUMBER] [EMAIL_ADDRESS][DOMAIN_NAME]"
type textarea "CONSULTANT EN DESIGN [PHONE_NUMBER] [EMAIL_ADDRESS][DOMAIN_NAME]"
click at [253, 220] on textarea at bounding box center [277, 241] width 198 height 50
paste textarea "CONSULTANT EN DESIGN [PHONE_NUMBER] [EMAIL_ADDRESS][DOMAIN_NAME]"
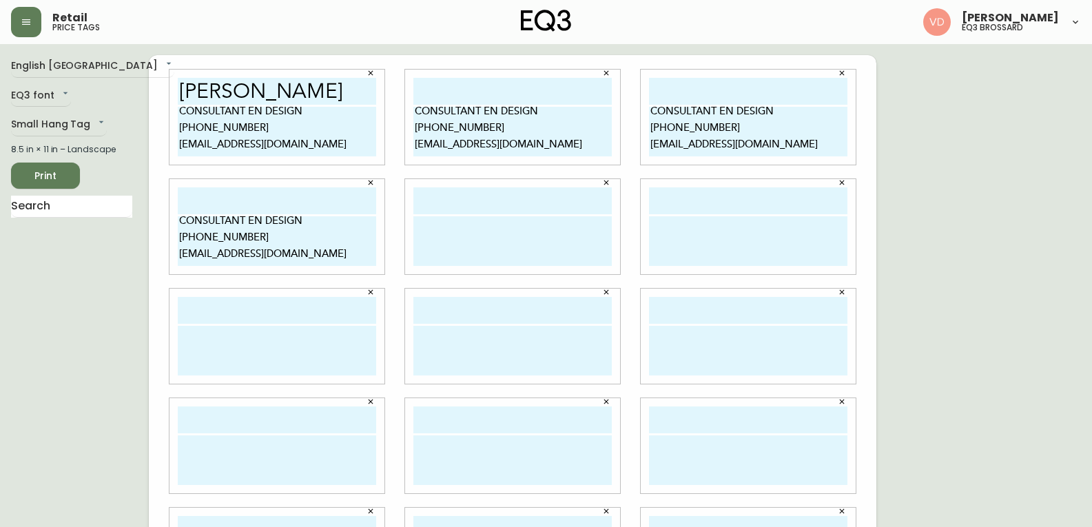
type textarea "CONSULTANT EN DESIGN [PHONE_NUMBER] [EMAIL_ADDRESS][DOMAIN_NAME]"
click at [484, 231] on textarea at bounding box center [512, 241] width 198 height 50
paste textarea "CONSULTANT EN DESIGN [PHONE_NUMBER] [EMAIL_ADDRESS][DOMAIN_NAME]"
type textarea "CONSULTANT EN DESIGN [PHONE_NUMBER] [EMAIL_ADDRESS][DOMAIN_NAME]"
click at [718, 232] on textarea at bounding box center [748, 241] width 198 height 50
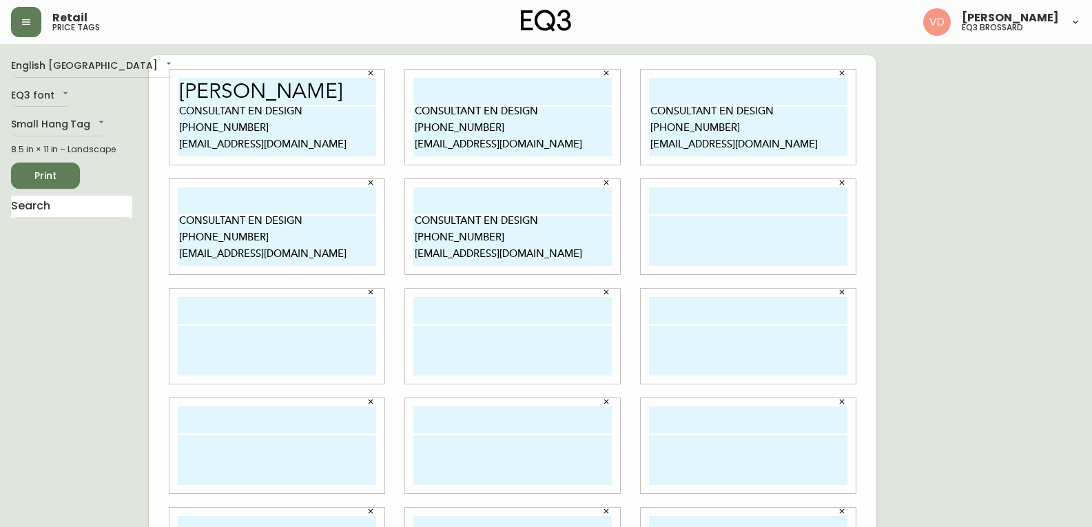
paste textarea "CONSULTANT EN DESIGN [PHONE_NUMBER] [EMAIL_ADDRESS][DOMAIN_NAME]"
type textarea "CONSULTANT EN DESIGN [PHONE_NUMBER] [EMAIL_ADDRESS][DOMAIN_NAME]"
click at [244, 371] on textarea at bounding box center [277, 351] width 198 height 50
paste textarea "CONSULTANT EN DESIGN [PHONE_NUMBER] [EMAIL_ADDRESS][DOMAIN_NAME]"
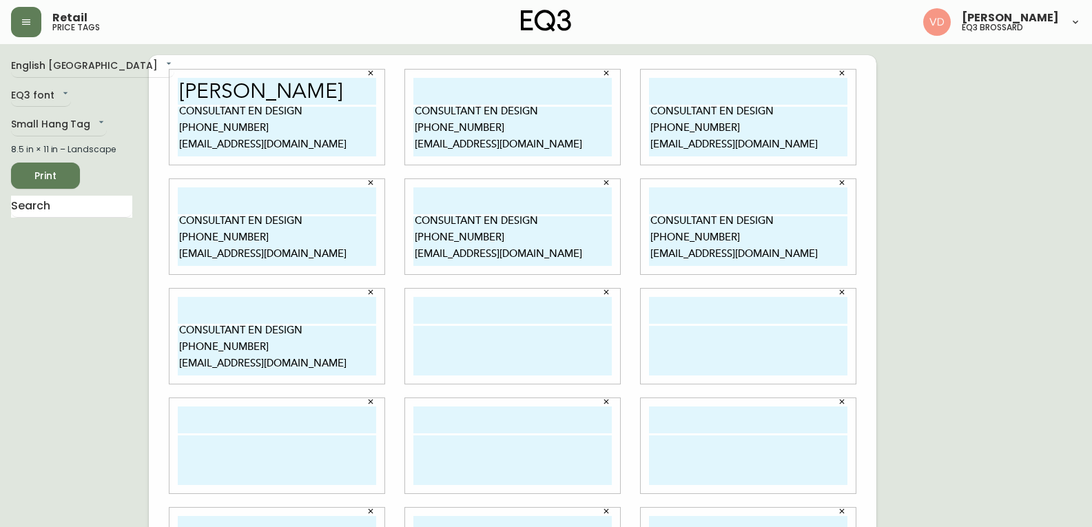
type textarea "CONSULTANT EN DESIGN [PHONE_NUMBER] [EMAIL_ADDRESS][DOMAIN_NAME]"
click at [528, 357] on textarea at bounding box center [512, 351] width 198 height 50
paste textarea "CONSULTANT EN DESIGN [PHONE_NUMBER] [EMAIL_ADDRESS][DOMAIN_NAME]"
type textarea "CONSULTANT EN DESIGN [PHONE_NUMBER] [EMAIL_ADDRESS][DOMAIN_NAME]"
click at [749, 348] on textarea at bounding box center [748, 351] width 198 height 50
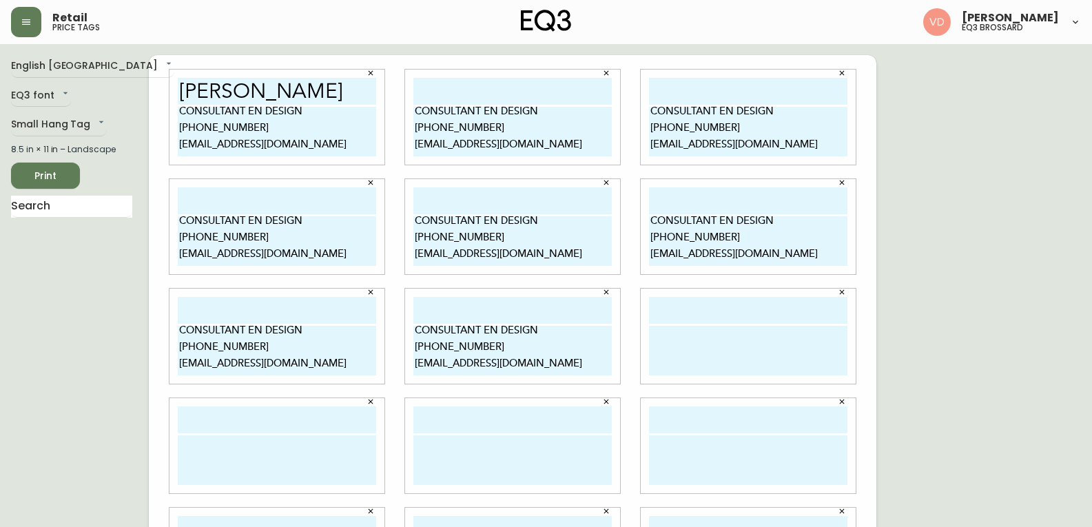
paste textarea "CONSULTANT EN DESIGN [PHONE_NUMBER] [EMAIL_ADDRESS][DOMAIN_NAME]"
type textarea "CONSULTANT EN DESIGN [PHONE_NUMBER] [EMAIL_ADDRESS][DOMAIN_NAME]"
click at [237, 439] on textarea at bounding box center [277, 460] width 198 height 50
paste textarea "CONSULTANT EN DESIGN [PHONE_NUMBER] [EMAIL_ADDRESS][DOMAIN_NAME]"
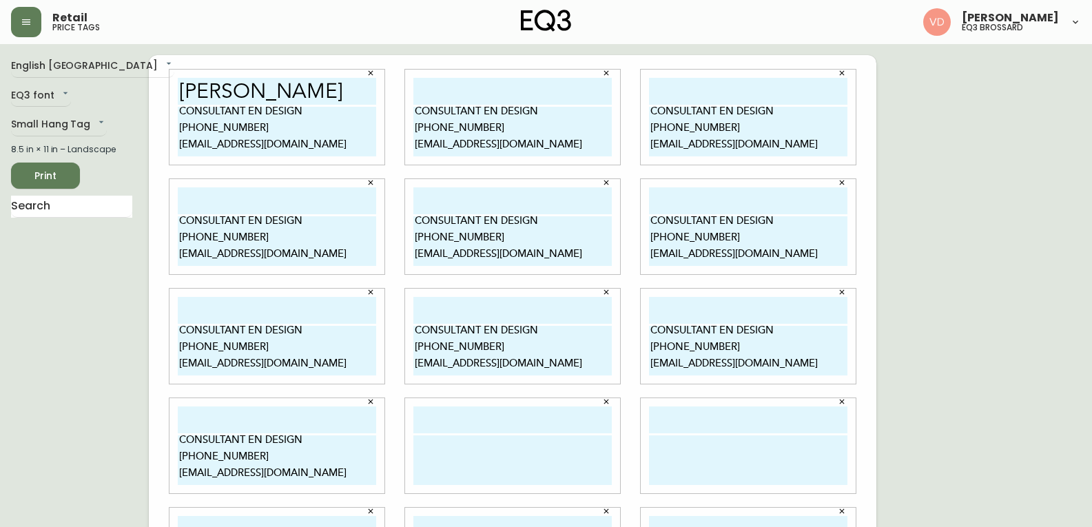
type textarea "CONSULTANT EN DESIGN [PHONE_NUMBER] [EMAIL_ADDRESS][DOMAIN_NAME]"
click at [459, 452] on textarea at bounding box center [512, 460] width 198 height 50
paste textarea "CONSULTANT EN DESIGN [PHONE_NUMBER] [EMAIL_ADDRESS][DOMAIN_NAME]"
type textarea "CONSULTANT EN DESIGN [PHONE_NUMBER] [EMAIL_ADDRESS][DOMAIN_NAME]"
click at [717, 441] on textarea at bounding box center [748, 460] width 198 height 50
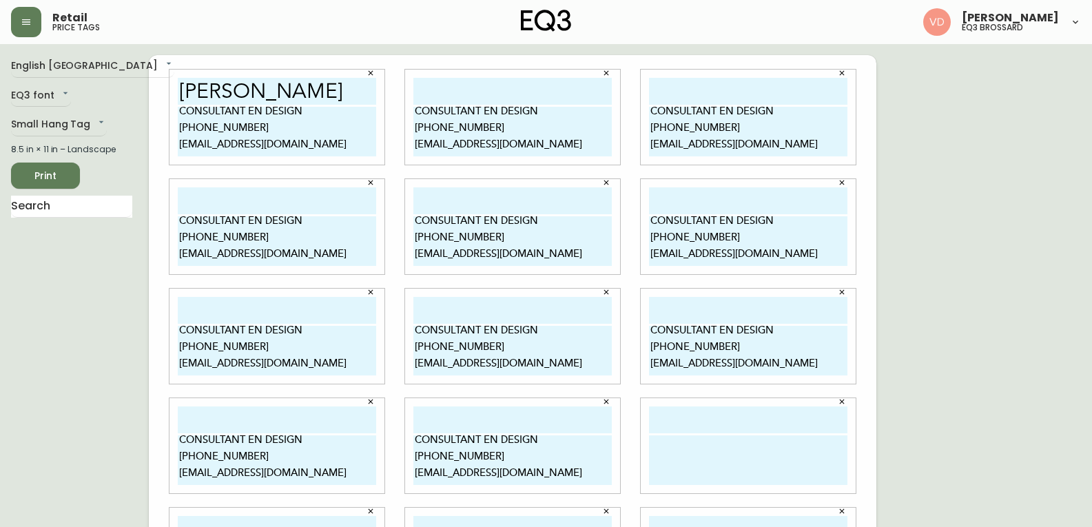
type textarea "v"
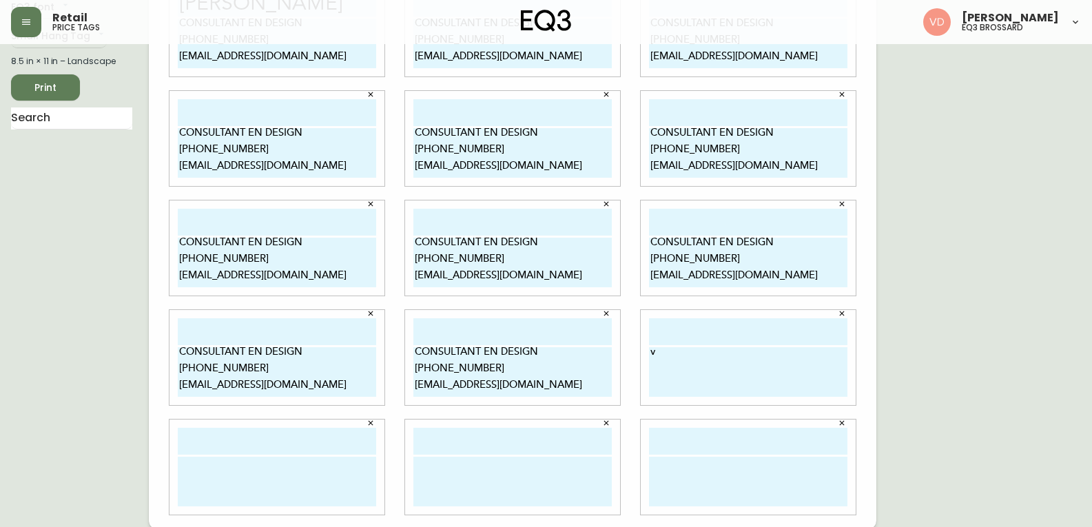
scroll to position [90, 0]
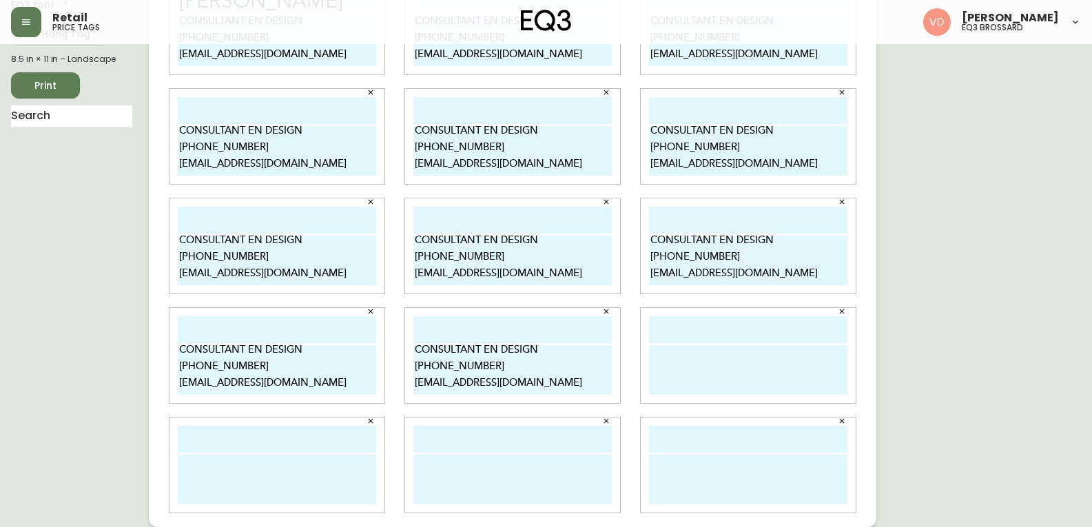
paste textarea "CONSULTANT EN DESIGN [PHONE_NUMBER] [EMAIL_ADDRESS][DOMAIN_NAME]"
type textarea "CONSULTANT EN DESIGN [PHONE_NUMBER] [EMAIL_ADDRESS][DOMAIN_NAME]"
click at [222, 457] on textarea at bounding box center [277, 480] width 198 height 50
paste textarea "CONSULTANT EN DESIGN [PHONE_NUMBER] [EMAIL_ADDRESS][DOMAIN_NAME]"
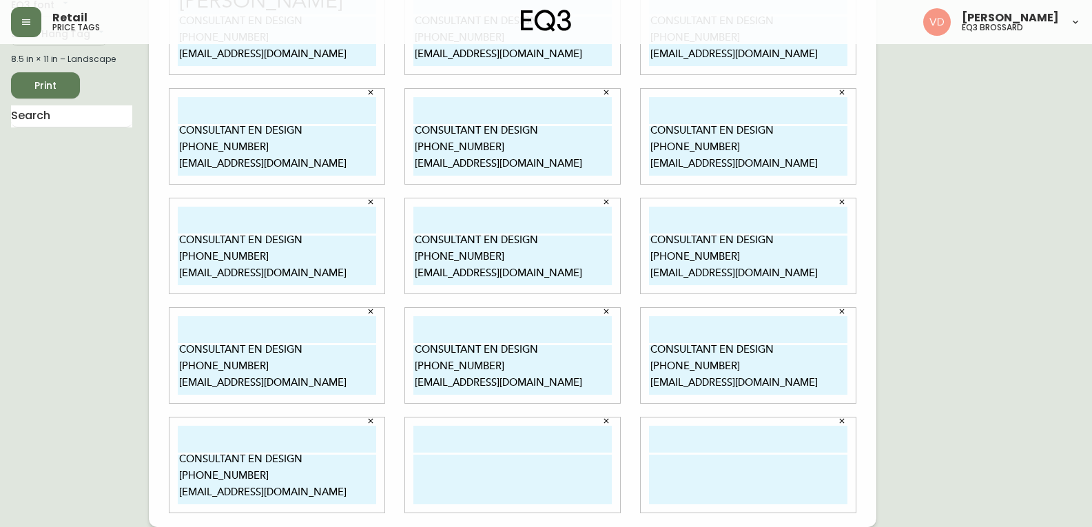
type textarea "CONSULTANT EN DESIGN [PHONE_NUMBER] [EMAIL_ADDRESS][DOMAIN_NAME]"
click at [508, 510] on div at bounding box center [512, 464] width 215 height 95
click at [481, 477] on textarea at bounding box center [512, 480] width 198 height 50
paste textarea "CONSULTANT EN DESIGN [PHONE_NUMBER] [EMAIL_ADDRESS][DOMAIN_NAME]"
type textarea "CONSULTANT EN DESIGN [PHONE_NUMBER] [EMAIL_ADDRESS][DOMAIN_NAME]"
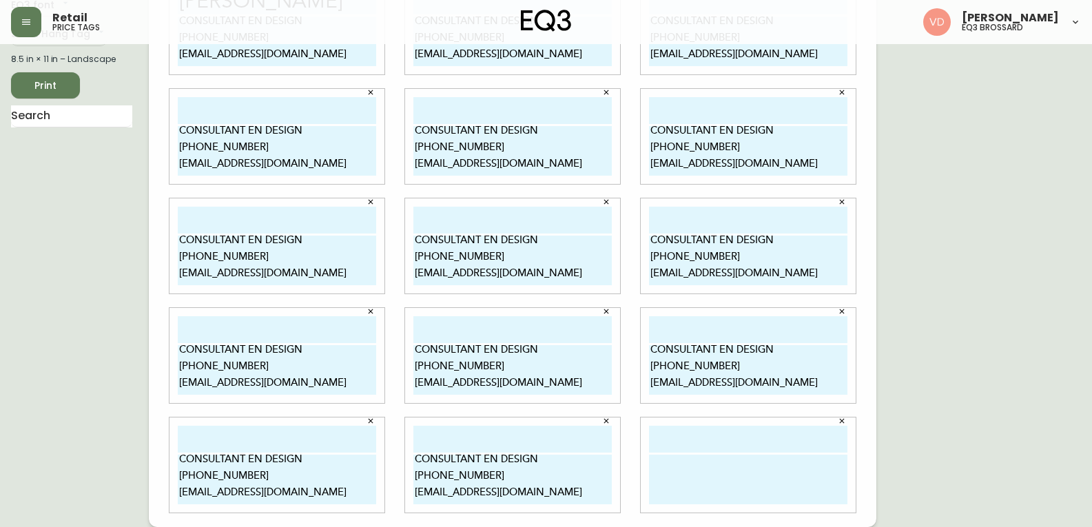
click at [757, 479] on textarea at bounding box center [748, 480] width 198 height 50
paste textarea "CONSULTANT EN DESIGN [PHONE_NUMBER] [EMAIL_ADDRESS][DOMAIN_NAME]"
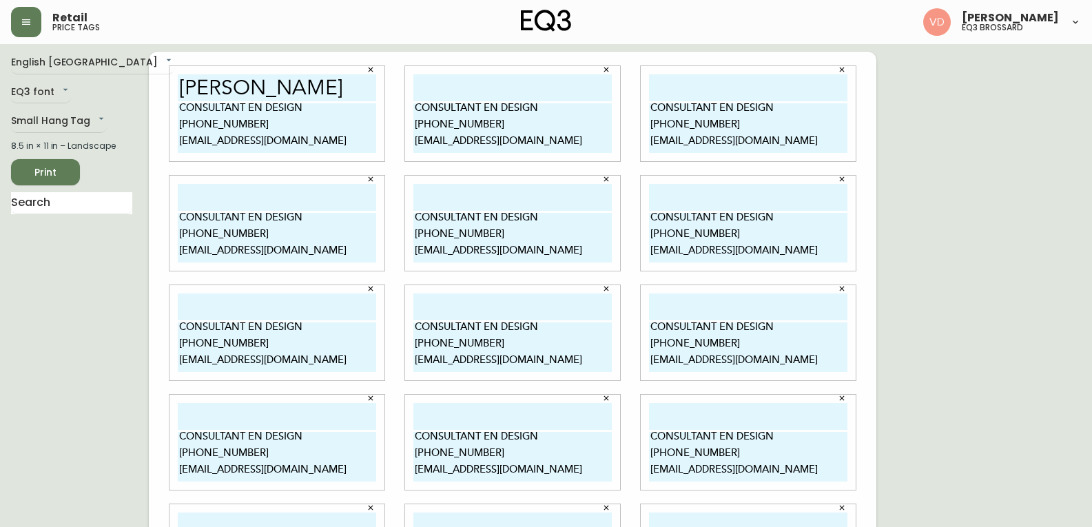
scroll to position [0, 0]
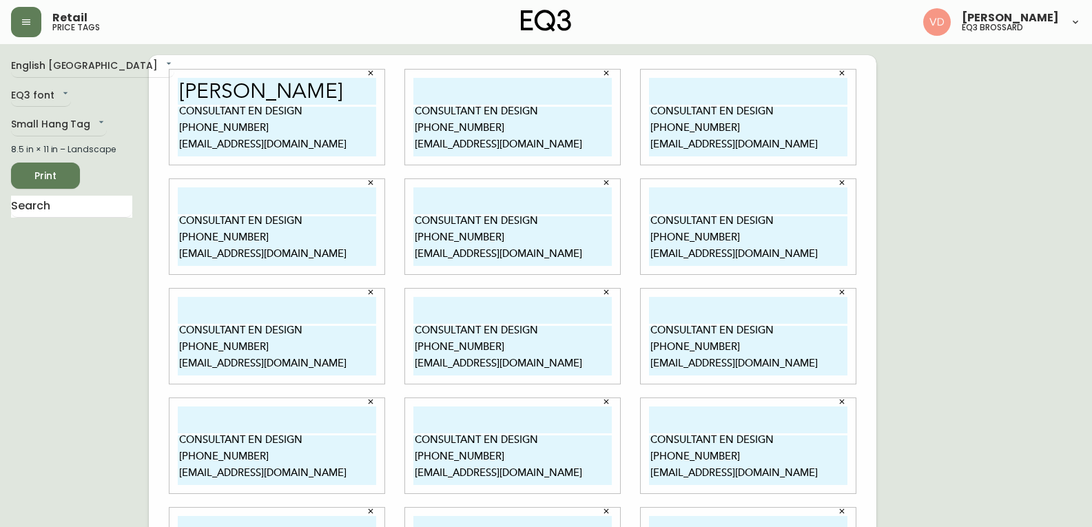
type textarea "CONSULTANT EN DESIGN [PHONE_NUMBER] [EMAIL_ADDRESS][DOMAIN_NAME]"
click at [432, 92] on input "text" at bounding box center [512, 91] width 198 height 27
click at [448, 79] on input "text" at bounding box center [512, 91] width 198 height 27
paste input "CONSULTANT EN DESIGN [PHONE_NUMBER] [EMAIL_ADDRESS][DOMAIN_NAME]"
type input "C"
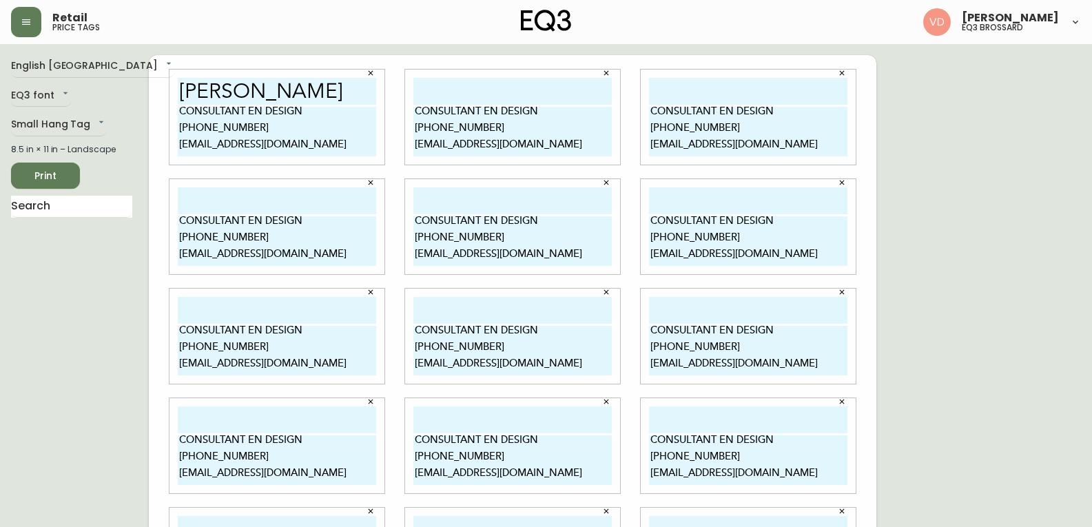
click at [461, 91] on input "text" at bounding box center [512, 91] width 198 height 27
drag, startPoint x: 340, startPoint y: 89, endPoint x: 125, endPoint y: 94, distance: 215.6
click at [125, 94] on div "English [GEOGRAPHIC_DATA] en_CA EQ3 font EQ3 Small Hang Tag small 8.5 in × 11 i…" at bounding box center [546, 336] width 1070 height 562
click at [470, 90] on input "text" at bounding box center [512, 91] width 198 height 27
paste input "[PERSON_NAME]"
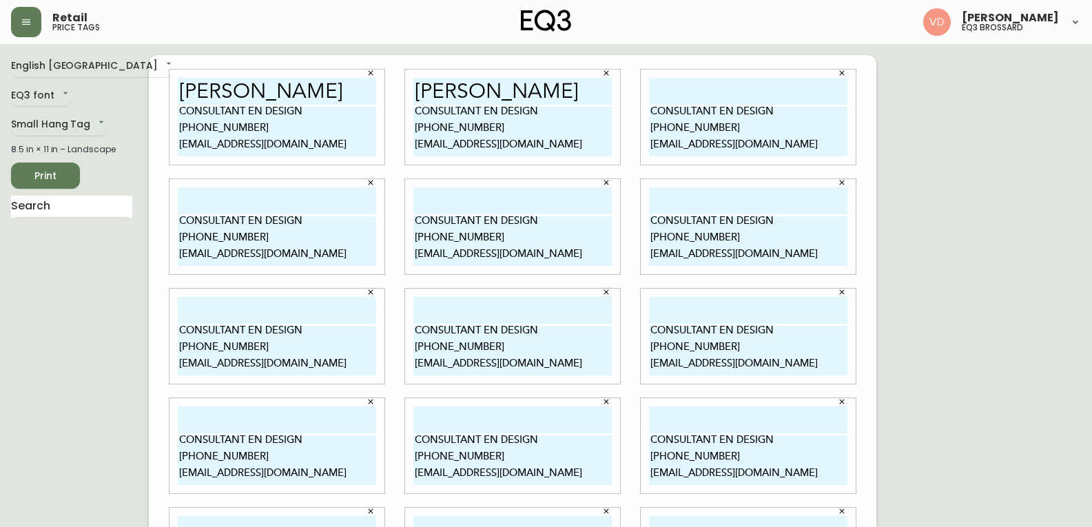
type input "[PERSON_NAME]"
click at [676, 90] on input "text" at bounding box center [748, 91] width 198 height 27
paste input "[PERSON_NAME]"
type input "[PERSON_NAME]"
click at [258, 191] on input "text" at bounding box center [277, 200] width 198 height 27
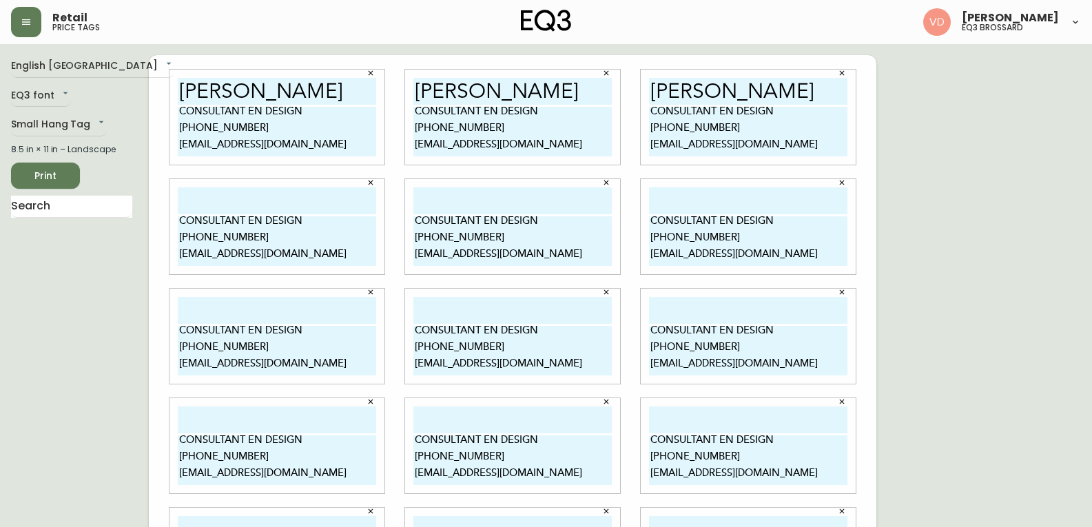
paste input "[PERSON_NAME]"
type input "[PERSON_NAME]"
click at [465, 196] on input "text" at bounding box center [512, 200] width 198 height 27
paste input "[PERSON_NAME]"
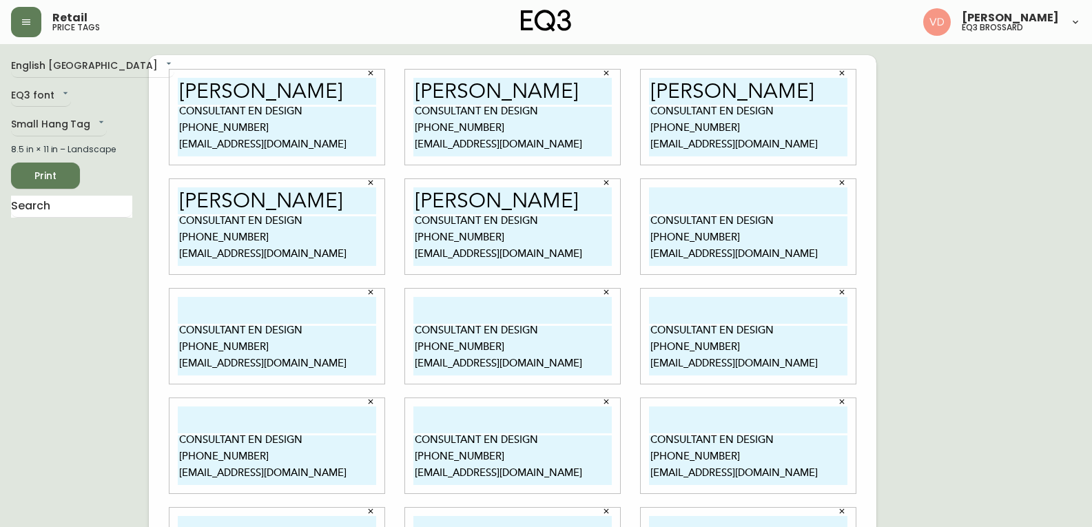
type input "[PERSON_NAME]"
click at [724, 197] on input "text" at bounding box center [748, 200] width 198 height 27
paste input "[PERSON_NAME]"
type input "[PERSON_NAME]"
drag, startPoint x: 192, startPoint y: 301, endPoint x: 200, endPoint y: 301, distance: 8.3
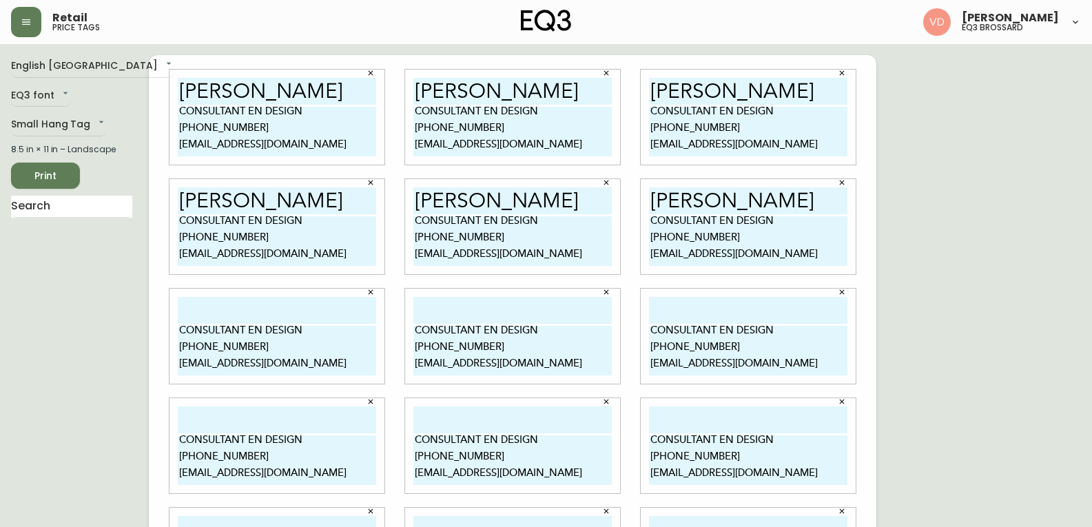
click at [196, 301] on input "text" at bounding box center [277, 310] width 198 height 27
paste input "[PERSON_NAME]"
type input "[PERSON_NAME]"
click at [451, 304] on input "text" at bounding box center [512, 310] width 198 height 27
paste input "[PERSON_NAME]"
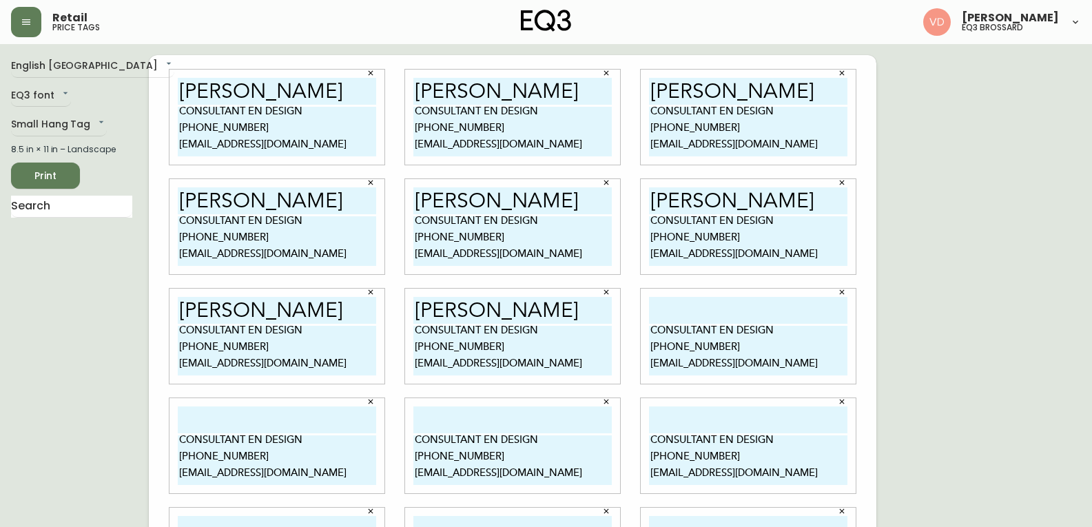
type input "[PERSON_NAME]"
click at [771, 315] on input "text" at bounding box center [748, 310] width 198 height 27
paste input "[PERSON_NAME]"
type input "[PERSON_NAME]"
click at [233, 420] on input "text" at bounding box center [277, 419] width 198 height 27
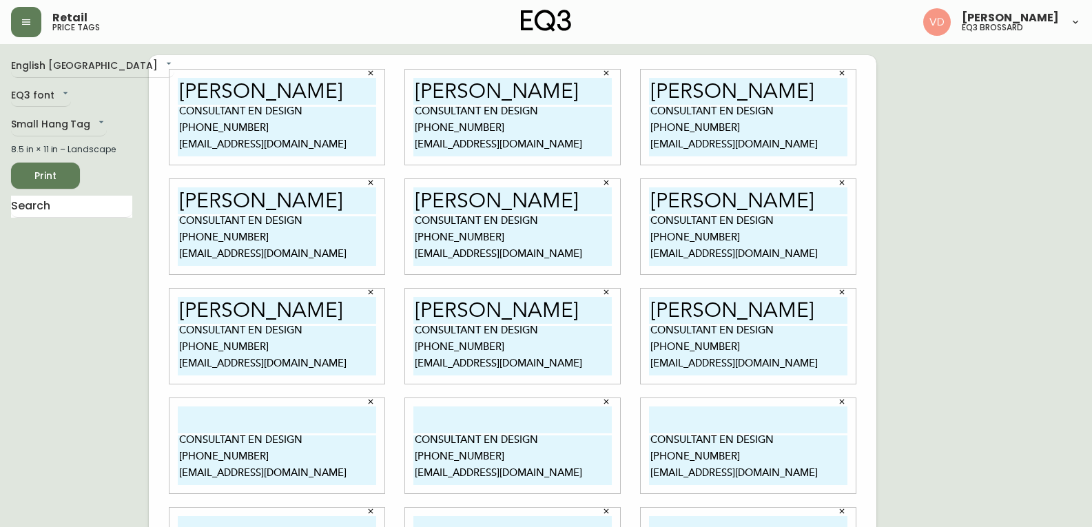
paste input "[PERSON_NAME]"
type input "[PERSON_NAME]"
drag, startPoint x: 481, startPoint y: 408, endPoint x: 486, endPoint y: 414, distance: 7.4
click at [481, 408] on input "text" at bounding box center [512, 419] width 198 height 27
paste input "[PERSON_NAME]"
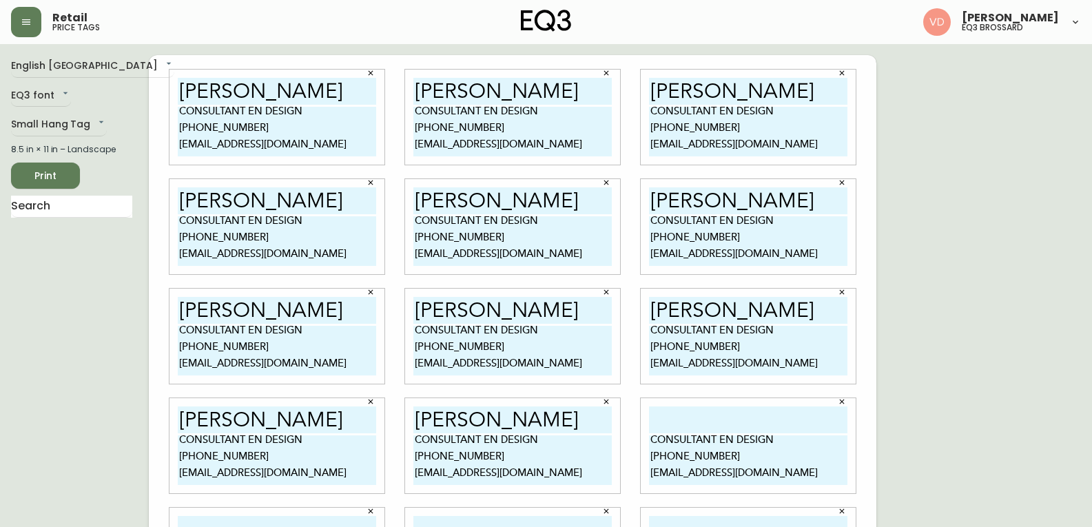
type input "[PERSON_NAME]"
drag, startPoint x: 727, startPoint y: 410, endPoint x: 707, endPoint y: 417, distance: 21.1
click at [727, 410] on input "text" at bounding box center [748, 419] width 198 height 27
paste input "[PERSON_NAME]"
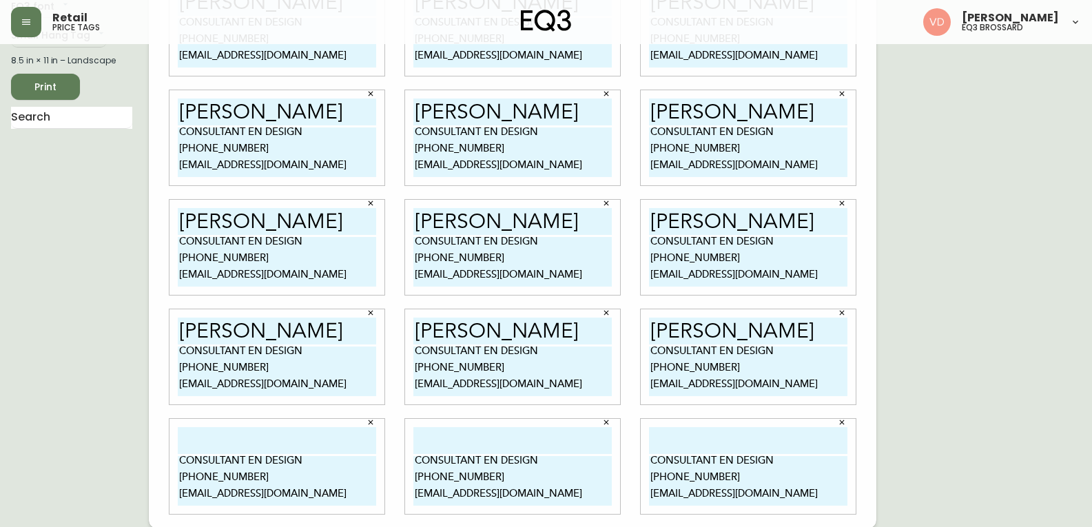
scroll to position [90, 0]
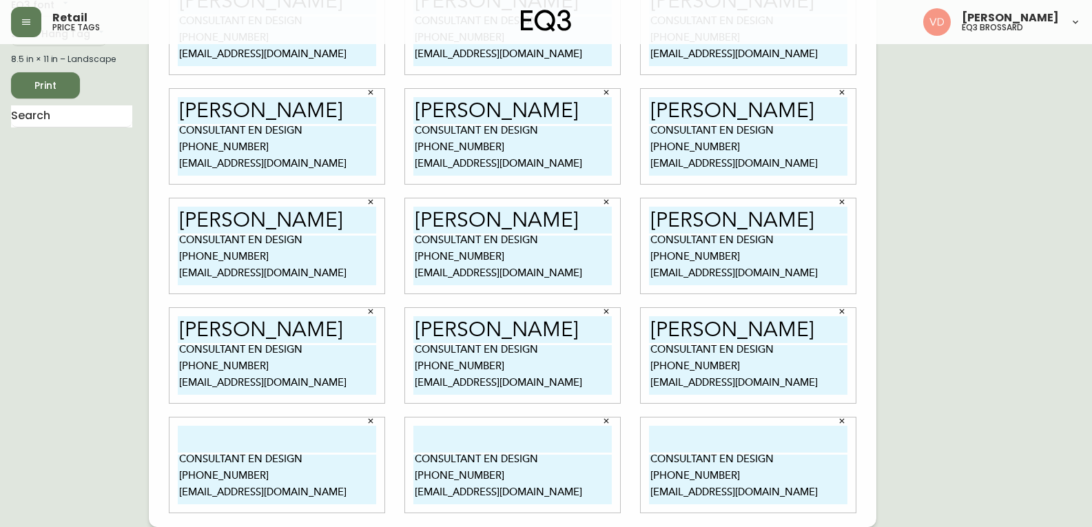
type input "[PERSON_NAME]"
click at [224, 448] on input "text" at bounding box center [277, 439] width 198 height 27
paste input "[PERSON_NAME]"
type input "[PERSON_NAME]"
click at [479, 434] on input "text" at bounding box center [512, 439] width 198 height 27
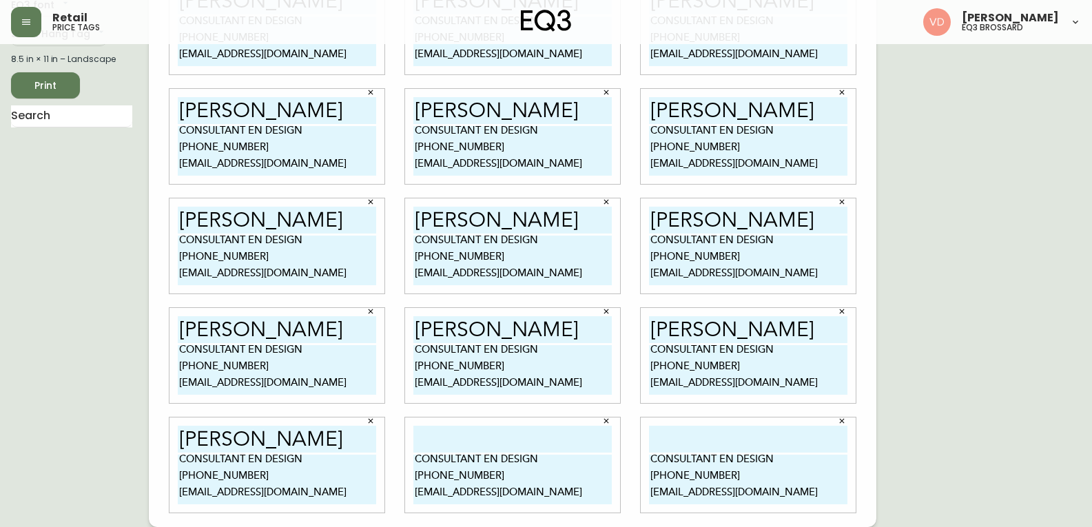
paste input "[PERSON_NAME]"
type input "[PERSON_NAME]"
click at [689, 439] on input "text" at bounding box center [748, 439] width 198 height 27
paste input "[PERSON_NAME]"
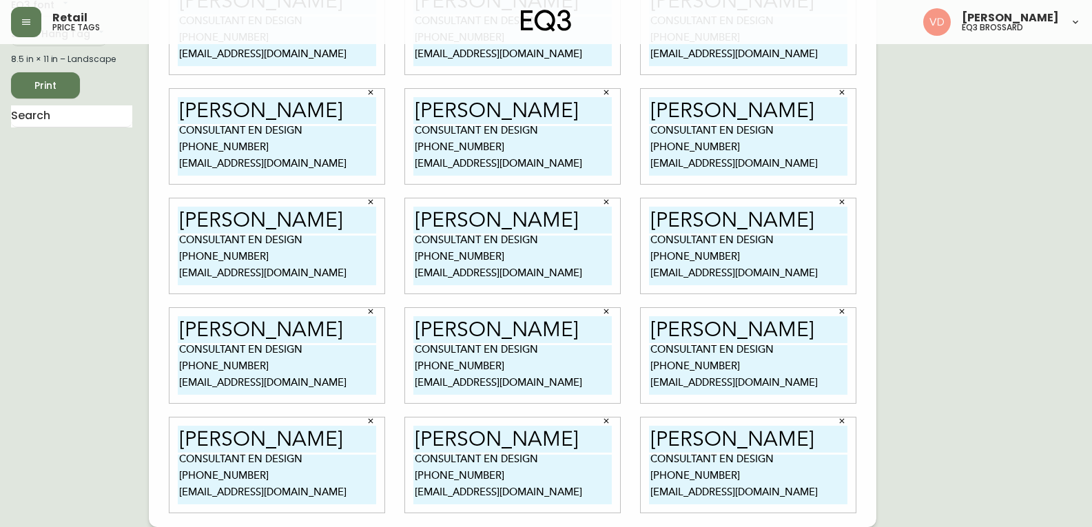
type input "[PERSON_NAME]"
click at [51, 81] on span "Print" at bounding box center [45, 85] width 47 height 17
click at [36, 78] on span "Print" at bounding box center [45, 85] width 47 height 17
click at [25, 13] on button "button" at bounding box center [26, 22] width 30 height 30
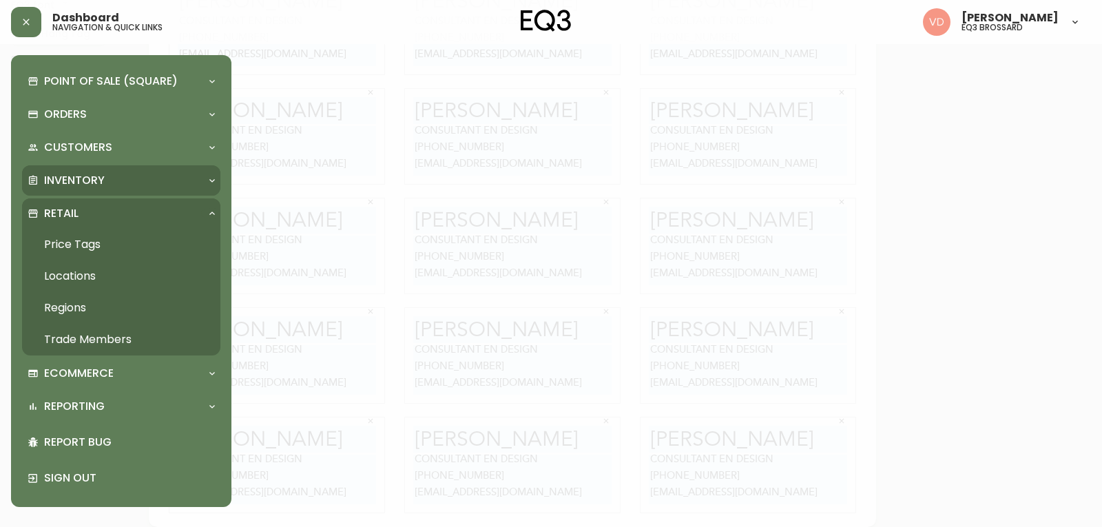
click at [87, 173] on p "Inventory" at bounding box center [74, 180] width 61 height 15
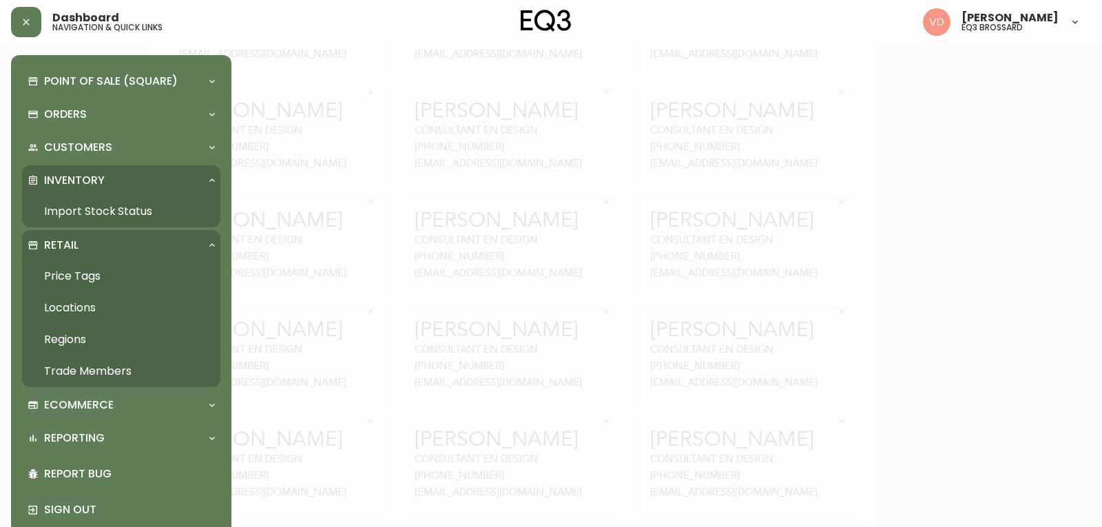
click at [83, 199] on link "Import Stock Status" at bounding box center [121, 212] width 198 height 32
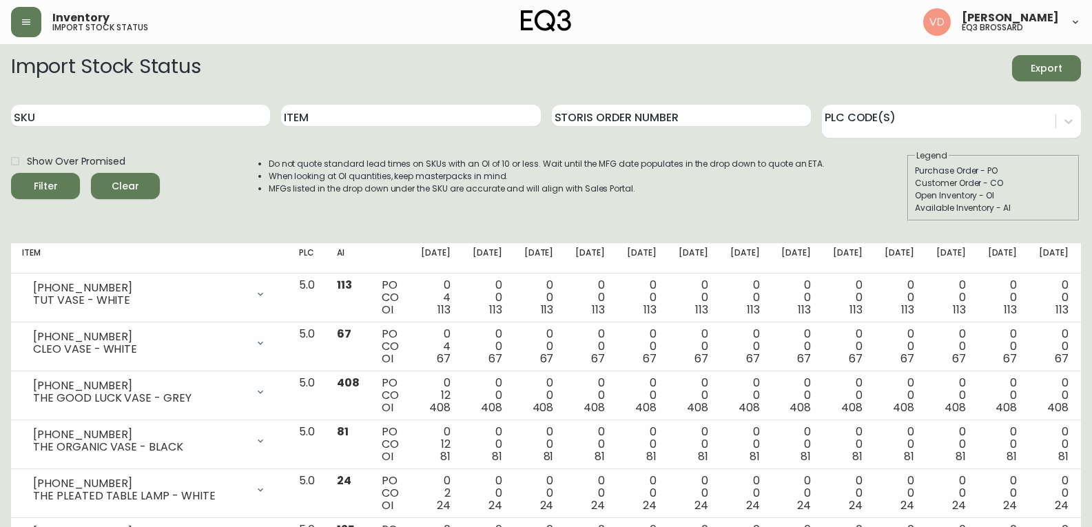
click at [959, 67] on div "Import Stock Status Export" at bounding box center [546, 68] width 1070 height 26
